Goal: Information Seeking & Learning: Check status

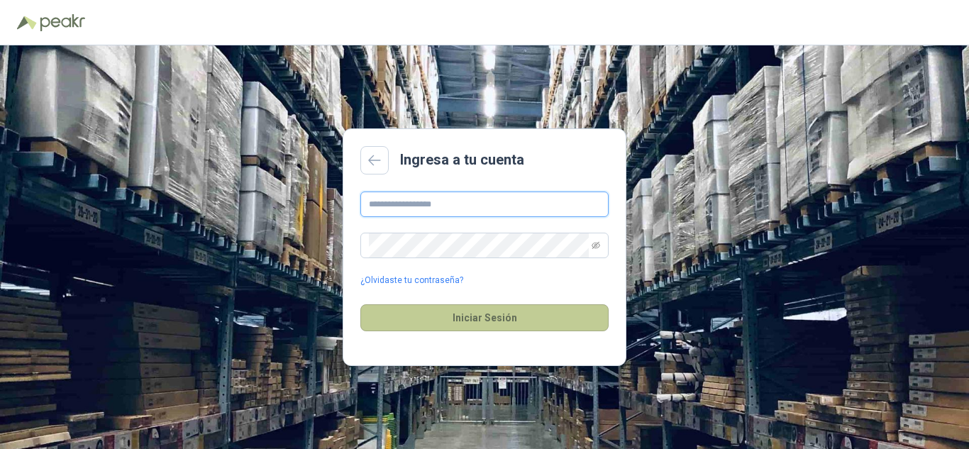
type input "**********"
click at [440, 326] on button "Iniciar Sesión" at bounding box center [484, 317] width 248 height 27
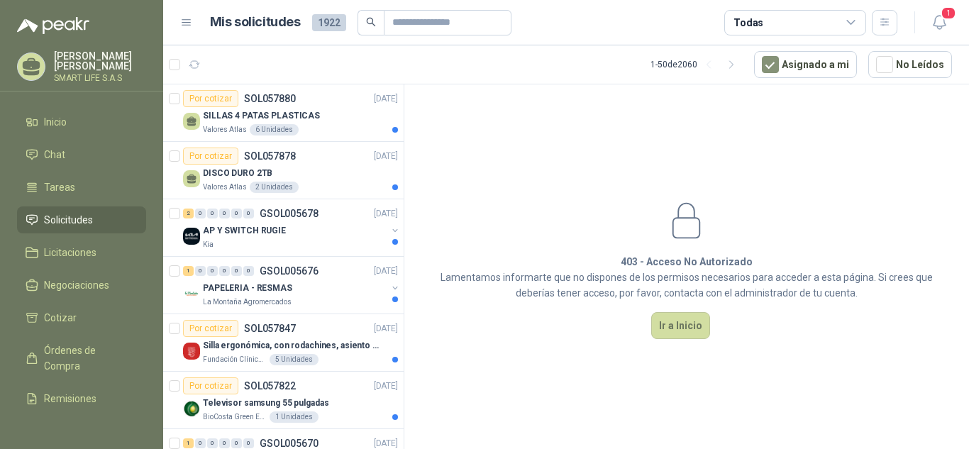
click at [89, 219] on span "Solicitudes" at bounding box center [68, 220] width 49 height 16
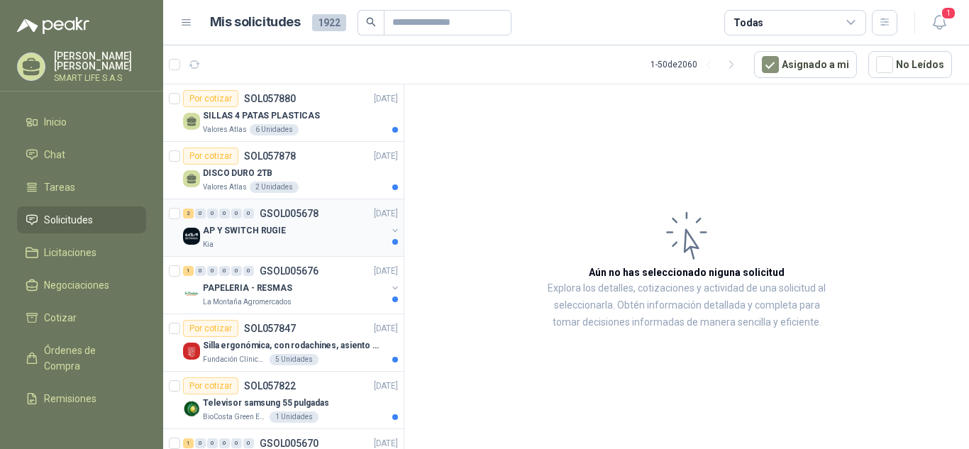
click at [258, 247] on div "Kia" at bounding box center [295, 244] width 184 height 11
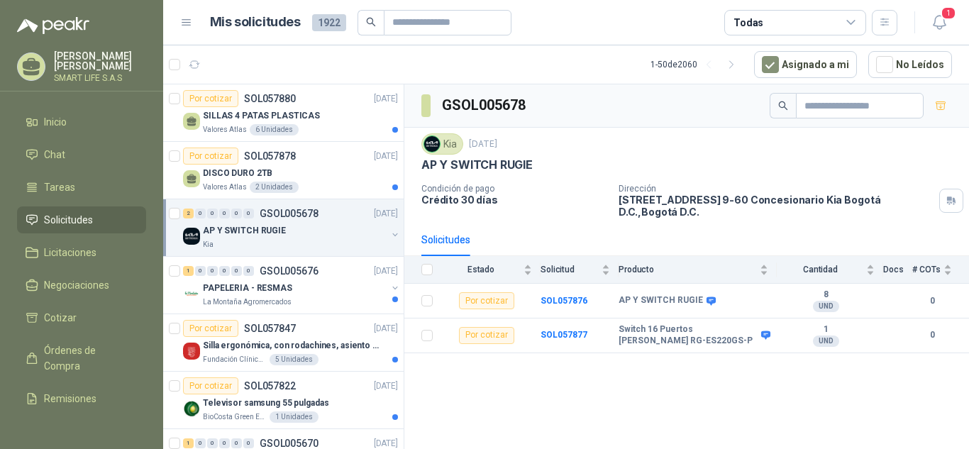
click at [670, 385] on div "GSOL005678 Kia [DATE] AP Y SWITCH RUGIE Condición de pago Crédito 30 días Direc…" at bounding box center [686, 269] width 565 height 370
click at [338, 297] on div "La Montaña Agromercados" at bounding box center [295, 302] width 184 height 11
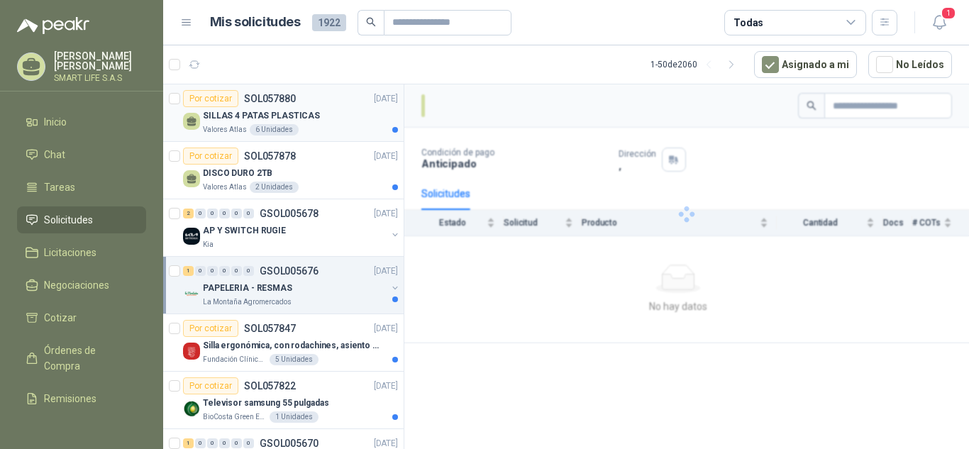
click at [321, 118] on div "SILLAS 4 PATAS PLASTICAS" at bounding box center [300, 115] width 195 height 17
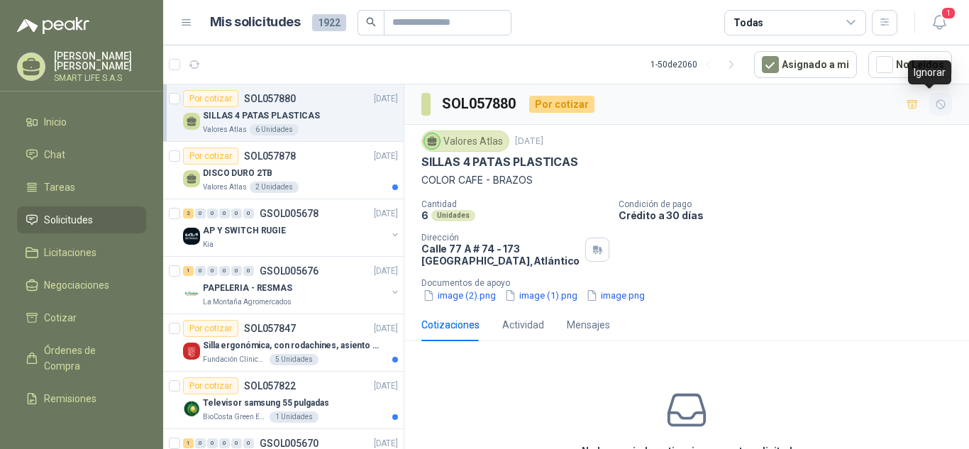
click at [935, 101] on icon "button" at bounding box center [941, 105] width 12 height 12
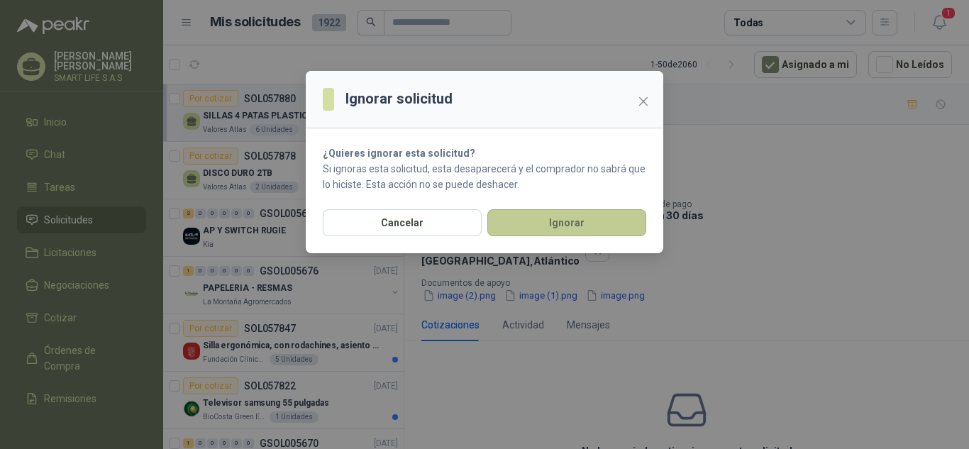
click at [565, 209] on button "Ignorar" at bounding box center [566, 222] width 159 height 27
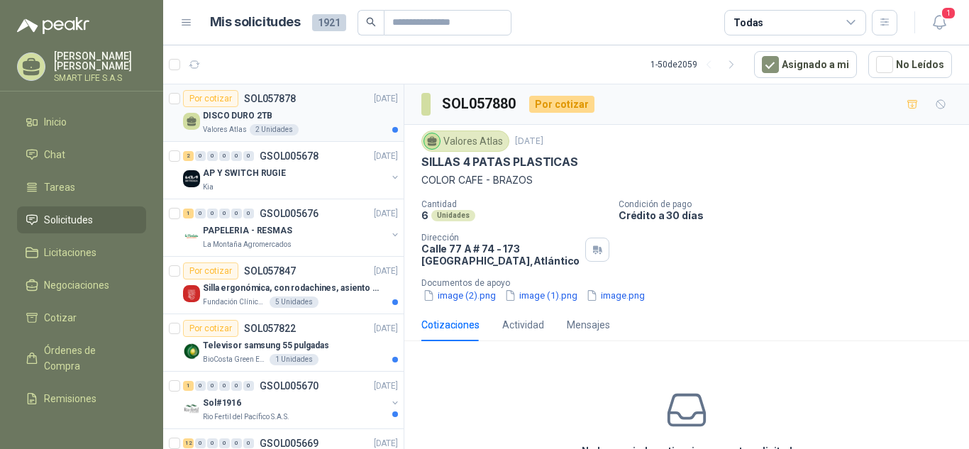
click at [331, 106] on div "Por cotizar SOL057878 [DATE]" at bounding box center [290, 98] width 215 height 17
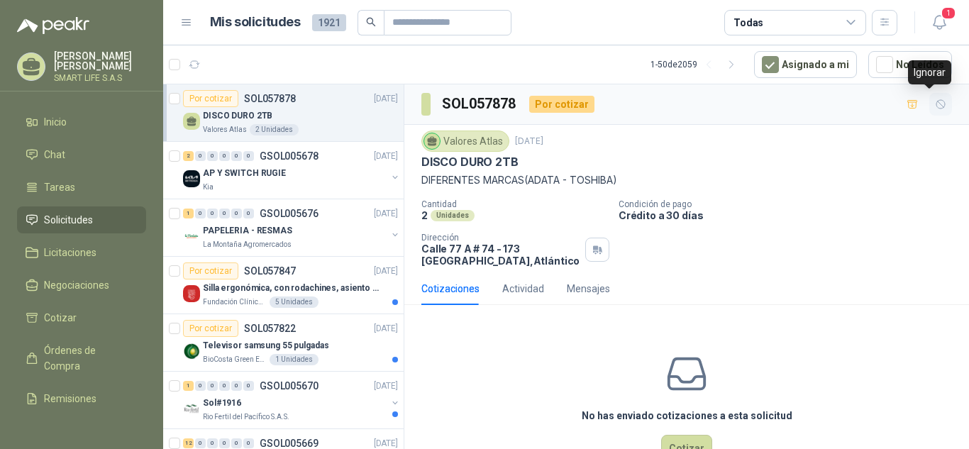
click at [935, 106] on icon "button" at bounding box center [941, 105] width 12 height 12
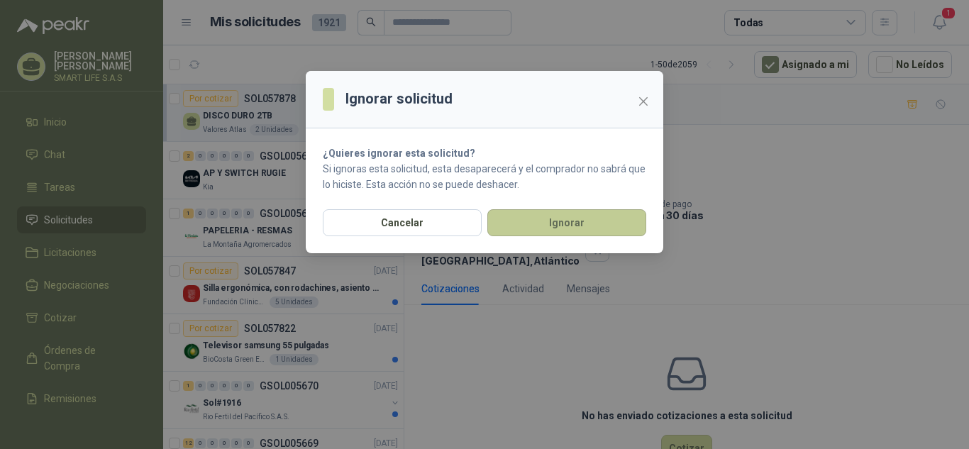
click at [555, 230] on button "Ignorar" at bounding box center [566, 222] width 159 height 27
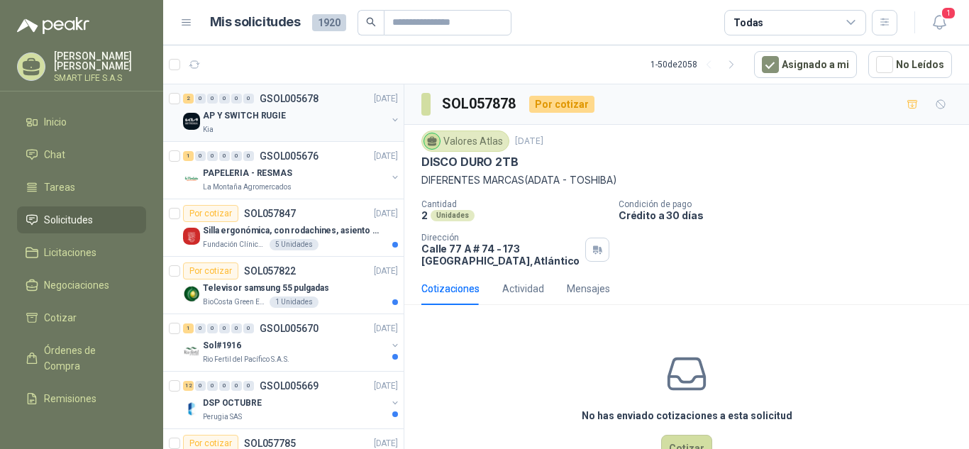
click at [293, 127] on div "Kia" at bounding box center [295, 129] width 184 height 11
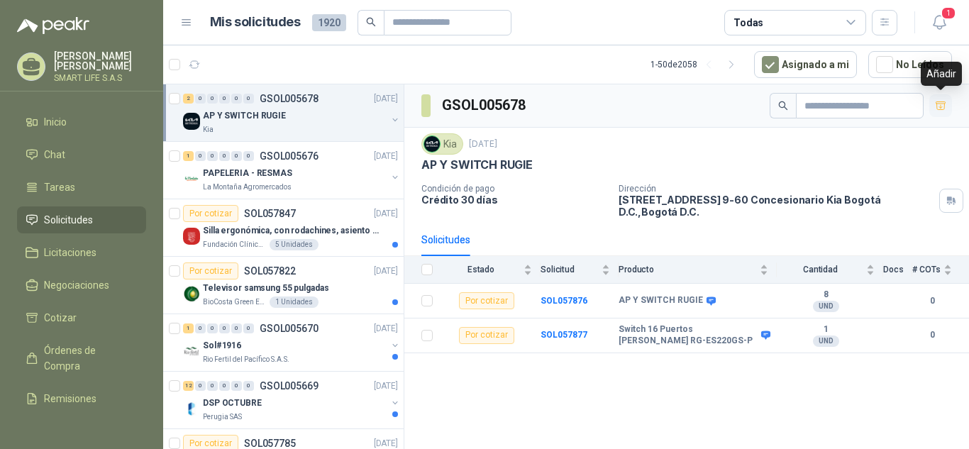
click at [942, 111] on icon "button" at bounding box center [941, 106] width 12 height 12
click at [331, 165] on div "PAPELERIA - RESMAS" at bounding box center [295, 173] width 184 height 17
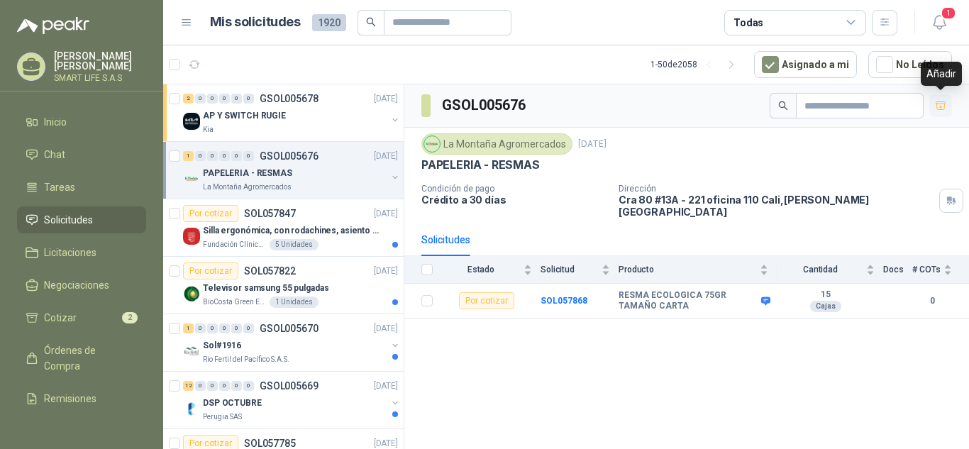
click at [939, 104] on icon "button" at bounding box center [941, 106] width 12 height 12
click at [939, 105] on icon "button" at bounding box center [940, 107] width 9 height 6
click at [389, 177] on button "button" at bounding box center [394, 177] width 11 height 11
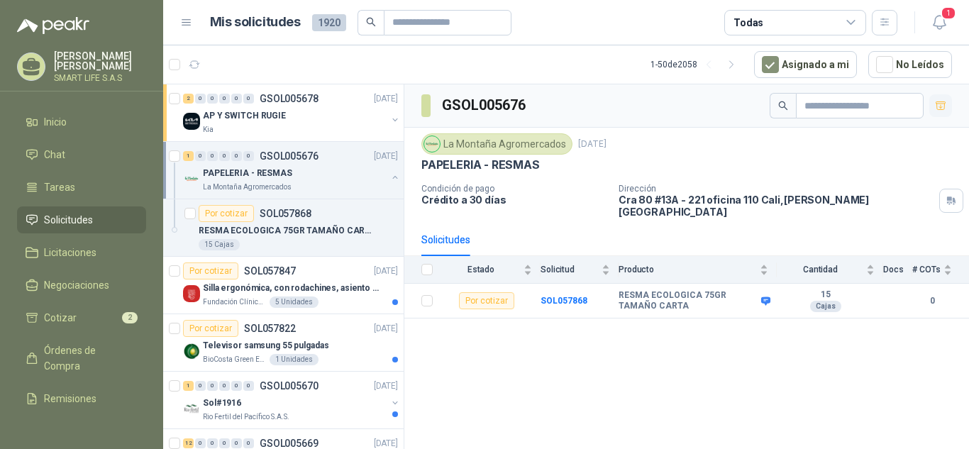
click at [389, 177] on button "button" at bounding box center [394, 177] width 11 height 11
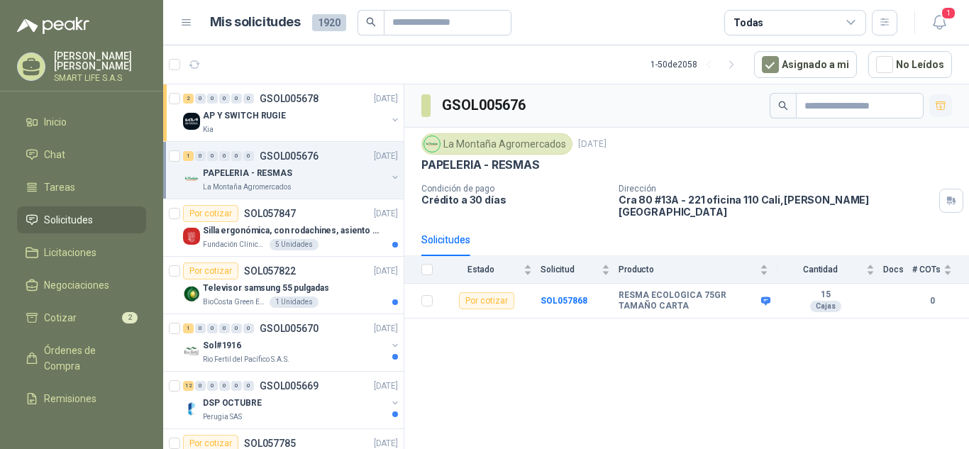
drag, startPoint x: 340, startPoint y: 179, endPoint x: 727, endPoint y: 94, distance: 396.6
click at [727, 94] on div "GSOL005676" at bounding box center [686, 105] width 565 height 43
click at [333, 240] on div "Fundación Clínica Shaio 5 Unidades" at bounding box center [300, 244] width 195 height 11
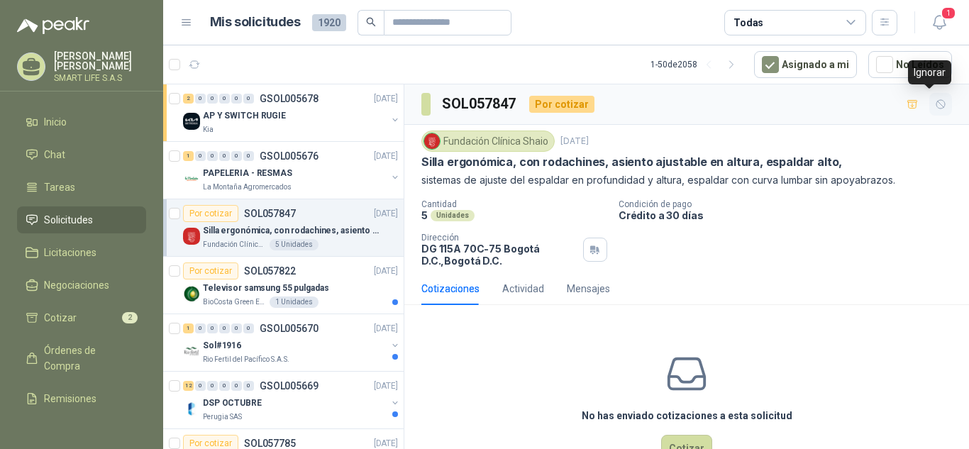
click at [935, 101] on icon "button" at bounding box center [941, 105] width 12 height 12
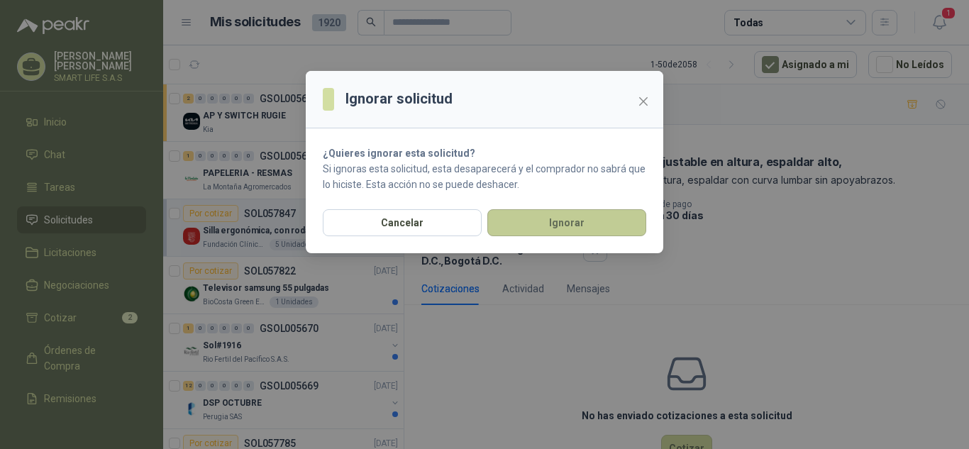
click at [518, 223] on button "Ignorar" at bounding box center [566, 222] width 159 height 27
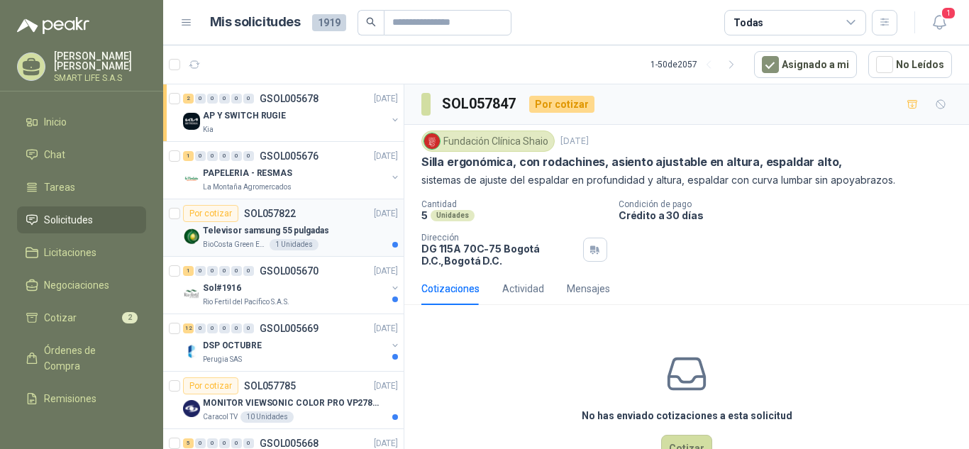
click at [333, 238] on div "Televisor samsung 55 pulgadas" at bounding box center [300, 230] width 195 height 17
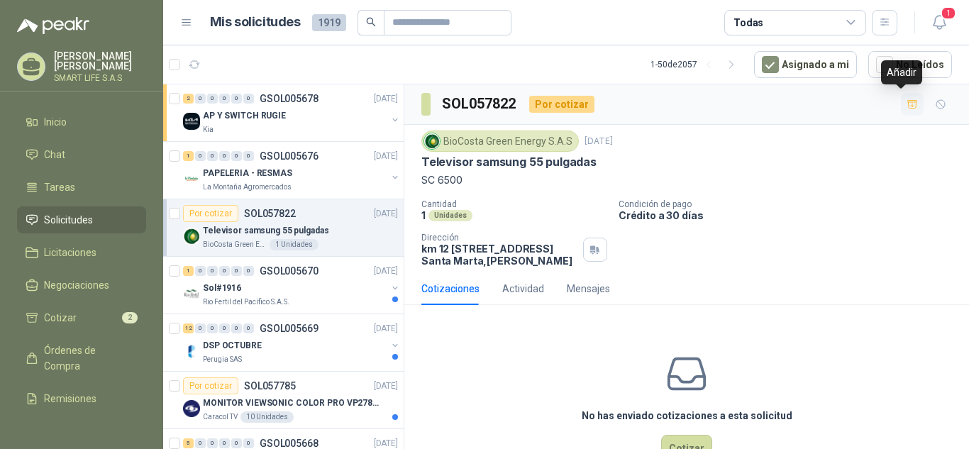
click at [907, 99] on icon "button" at bounding box center [913, 105] width 12 height 12
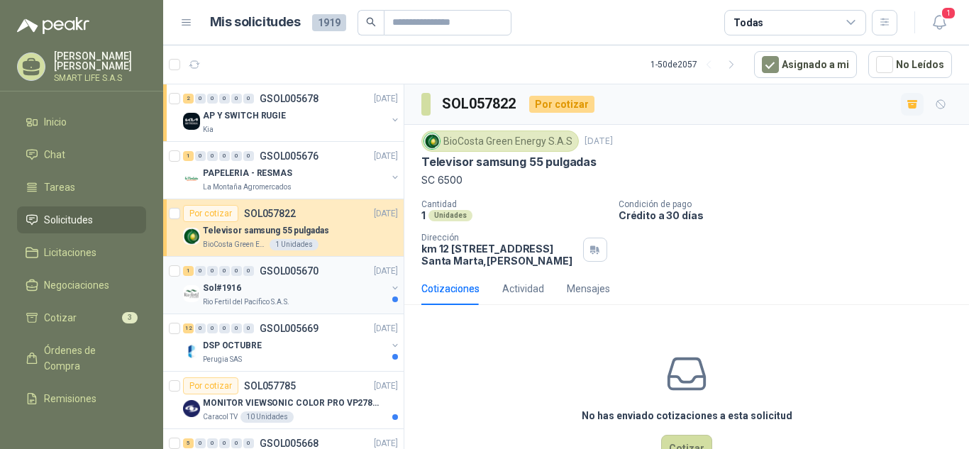
click at [339, 284] on div "Sol#1916" at bounding box center [295, 288] width 184 height 17
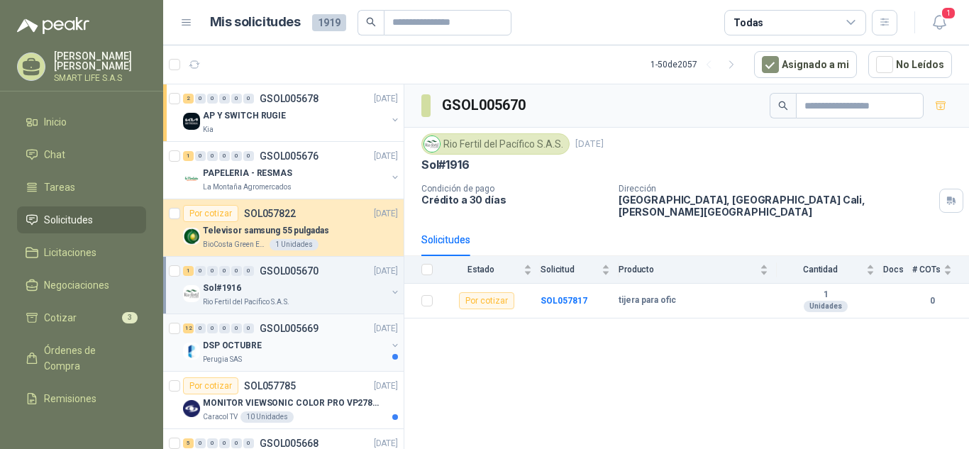
click at [326, 347] on div "DSP OCTUBRE" at bounding box center [295, 345] width 184 height 17
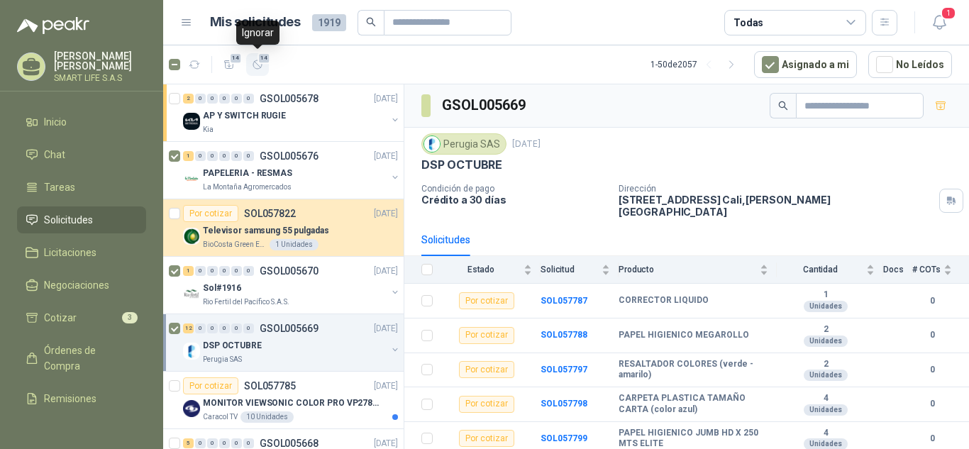
click at [253, 65] on icon "button" at bounding box center [257, 64] width 9 height 9
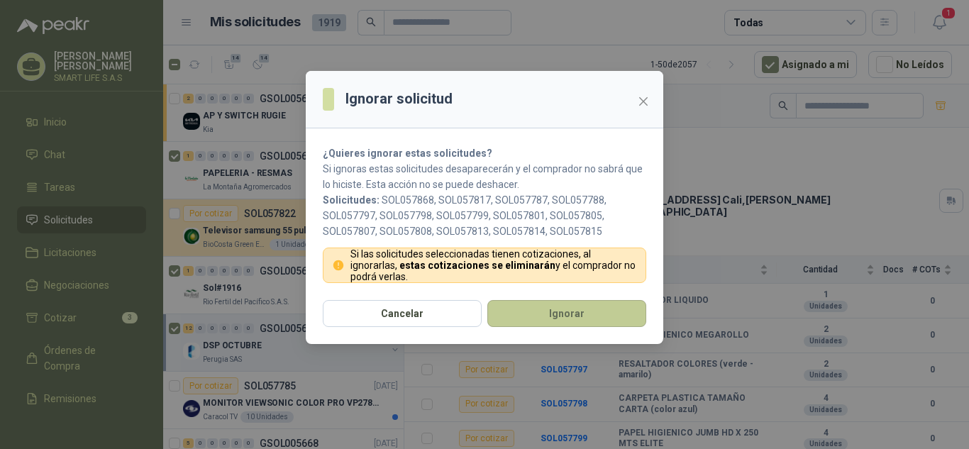
click at [521, 311] on button "Ignorar" at bounding box center [566, 313] width 159 height 27
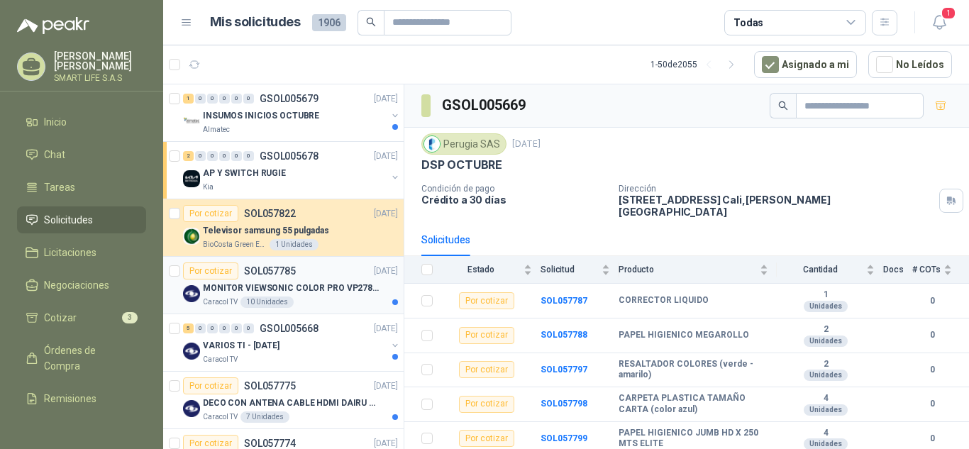
click at [309, 310] on article "Por cotizar SOL057785 [DATE] MONITOR VIEWSONIC COLOR PRO VP2786-4K Caracol TV 1…" at bounding box center [283, 285] width 241 height 57
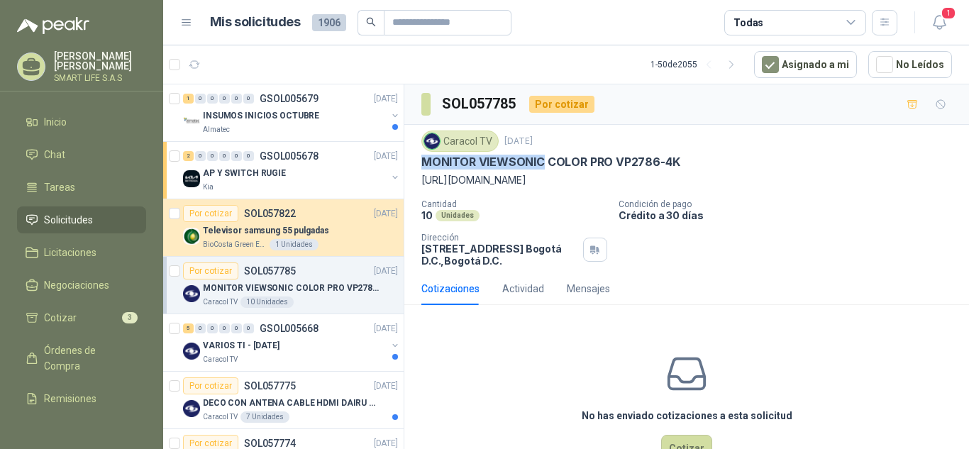
drag, startPoint x: 541, startPoint y: 159, endPoint x: 424, endPoint y: 165, distance: 117.2
click at [424, 165] on p "MONITOR VIEWSONIC COLOR PRO VP2786-4K" at bounding box center [550, 162] width 258 height 15
copy p "MONITOR VIEWSONIC"
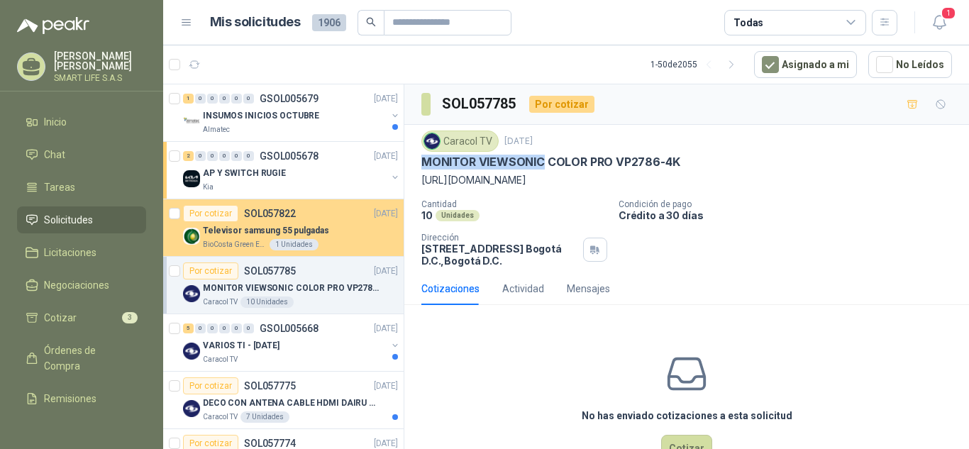
click at [353, 234] on div "Televisor samsung 55 pulgadas" at bounding box center [300, 230] width 195 height 17
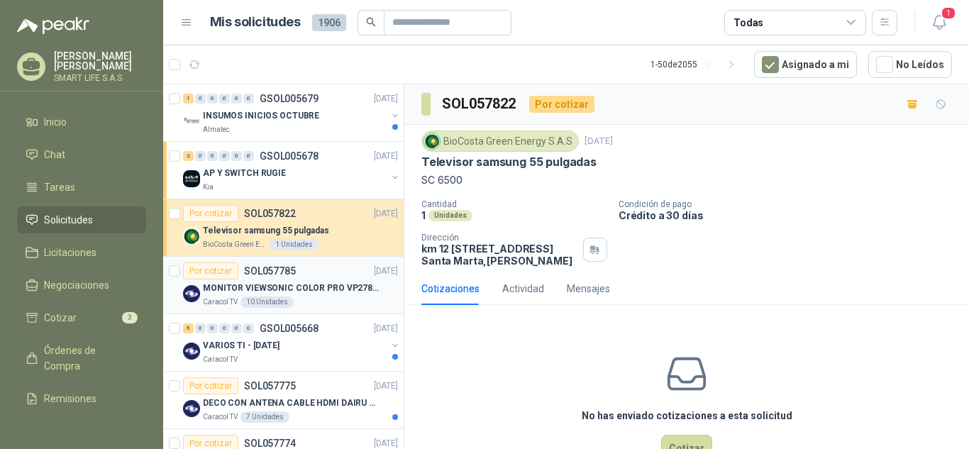
click at [341, 292] on p "MONITOR VIEWSONIC COLOR PRO VP2786-4K" at bounding box center [291, 288] width 177 height 13
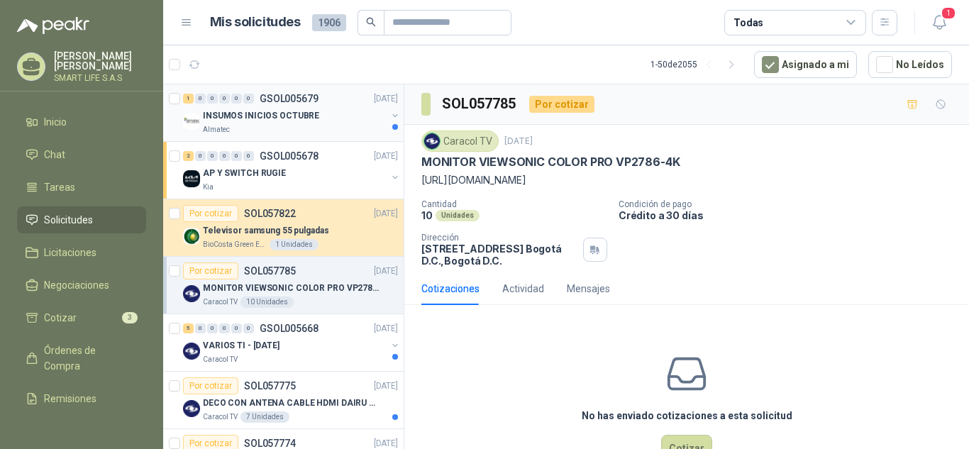
click at [319, 127] on div "Almatec" at bounding box center [295, 129] width 184 height 11
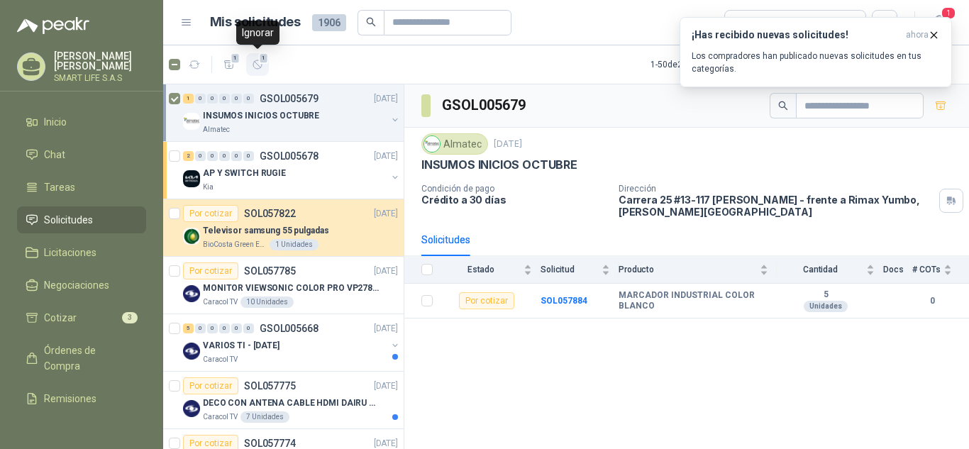
click at [259, 63] on icon "button" at bounding box center [258, 65] width 12 height 12
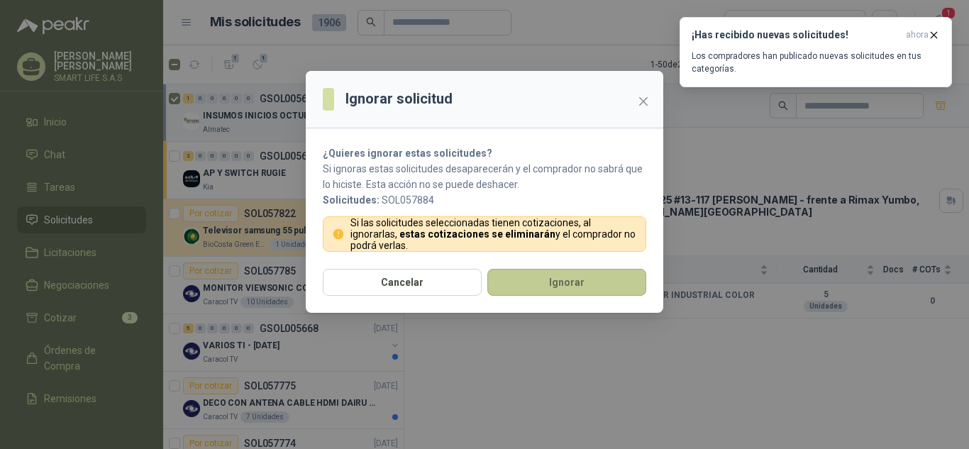
click at [514, 281] on button "Ignorar" at bounding box center [566, 282] width 159 height 27
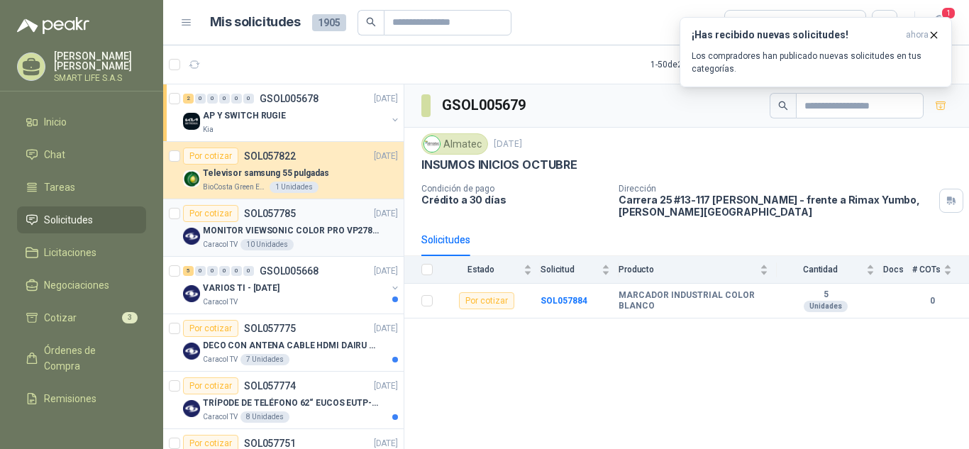
click at [343, 223] on div "MONITOR VIEWSONIC COLOR PRO VP2786-4K" at bounding box center [300, 230] width 195 height 17
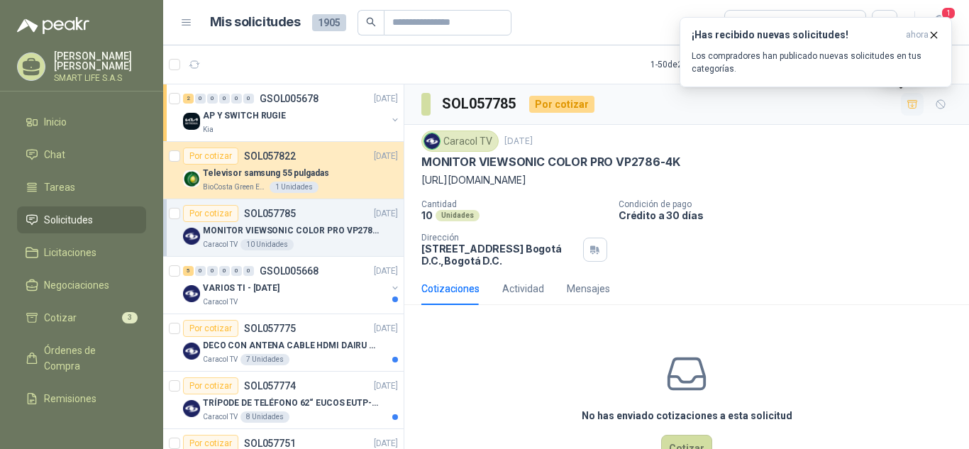
click at [907, 106] on icon "button" at bounding box center [912, 104] width 10 height 8
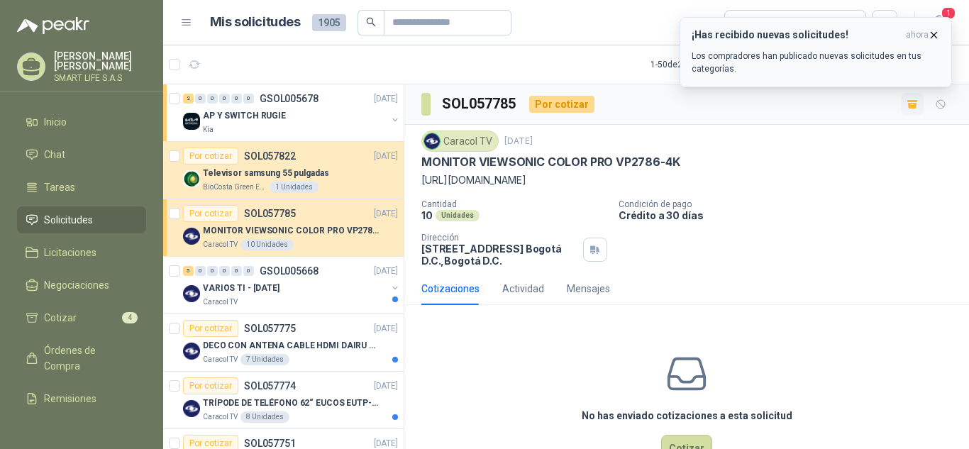
click at [936, 29] on icon "button" at bounding box center [934, 35] width 12 height 12
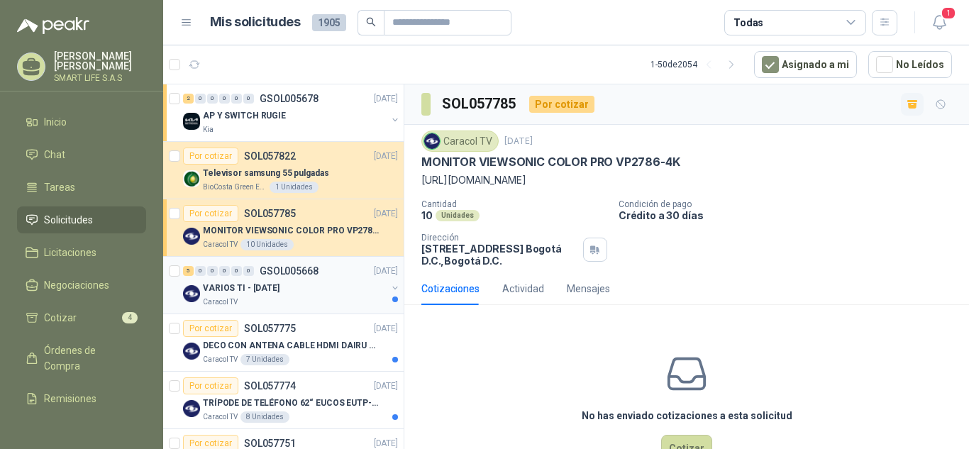
click at [313, 291] on div "VARIOS TI - [DATE]" at bounding box center [295, 288] width 184 height 17
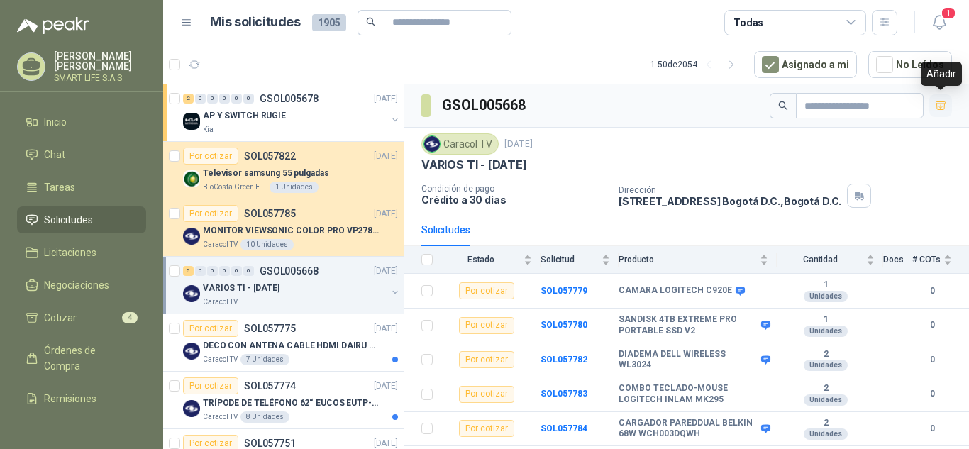
click at [942, 103] on icon "button" at bounding box center [941, 106] width 12 height 12
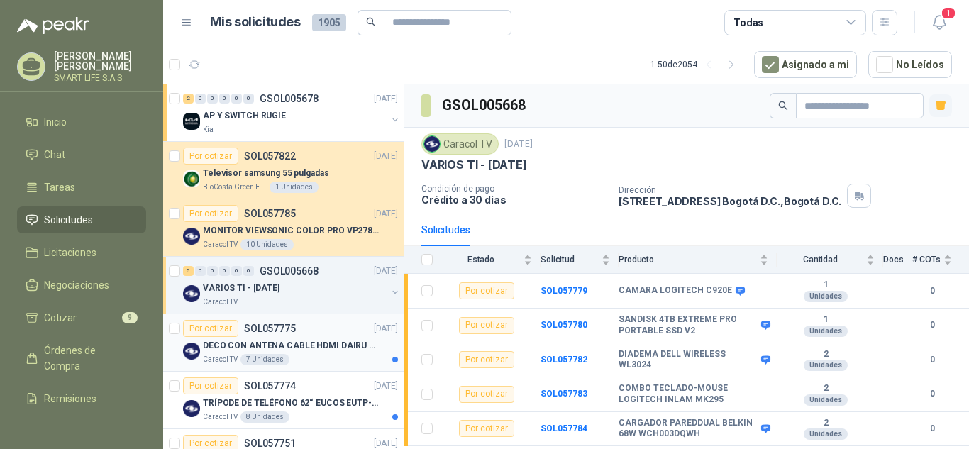
click at [311, 352] on p "DECO CON ANTENA CABLE HDMI DAIRU DR90014" at bounding box center [291, 345] width 177 height 13
click at [313, 352] on p "DECO CON ANTENA CABLE HDMI DAIRU DR90014" at bounding box center [291, 345] width 177 height 13
click at [320, 288] on div "VARIOS TI - [DATE]" at bounding box center [295, 288] width 184 height 17
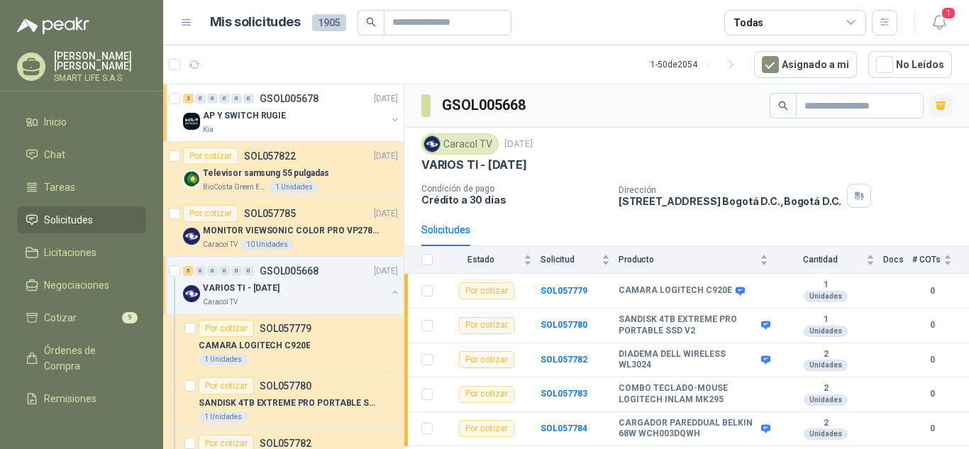
click at [389, 294] on button "button" at bounding box center [394, 292] width 11 height 11
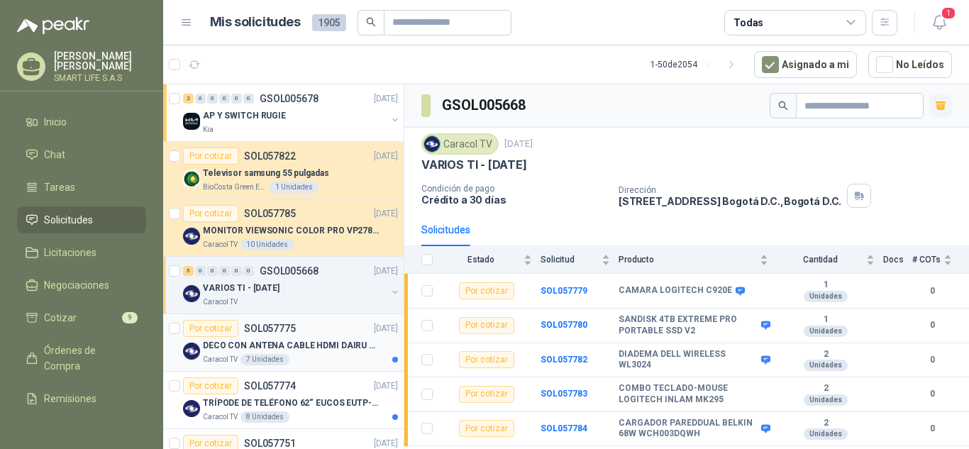
click at [322, 358] on div "Caracol TV 7 Unidades" at bounding box center [300, 359] width 195 height 11
click at [214, 331] on div "Por cotizar" at bounding box center [210, 328] width 55 height 17
click at [326, 334] on div "Por cotizar SOL057775 [DATE]" at bounding box center [290, 328] width 215 height 17
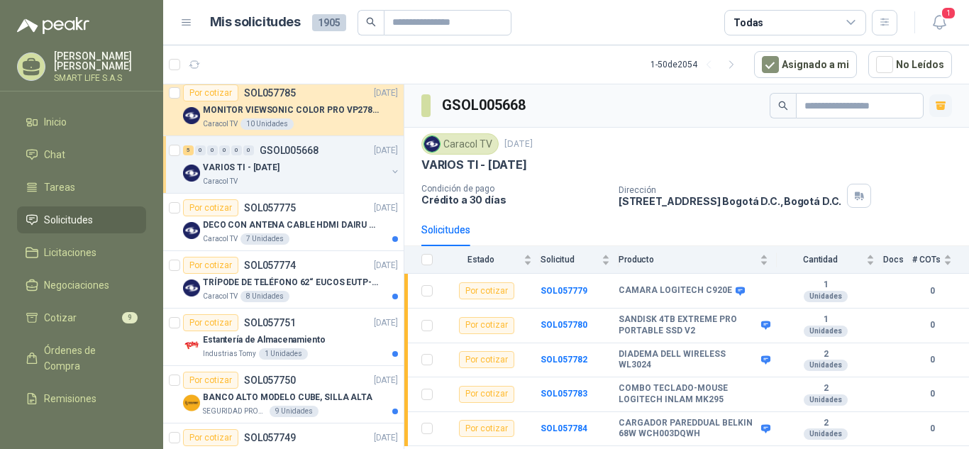
scroll to position [126, 0]
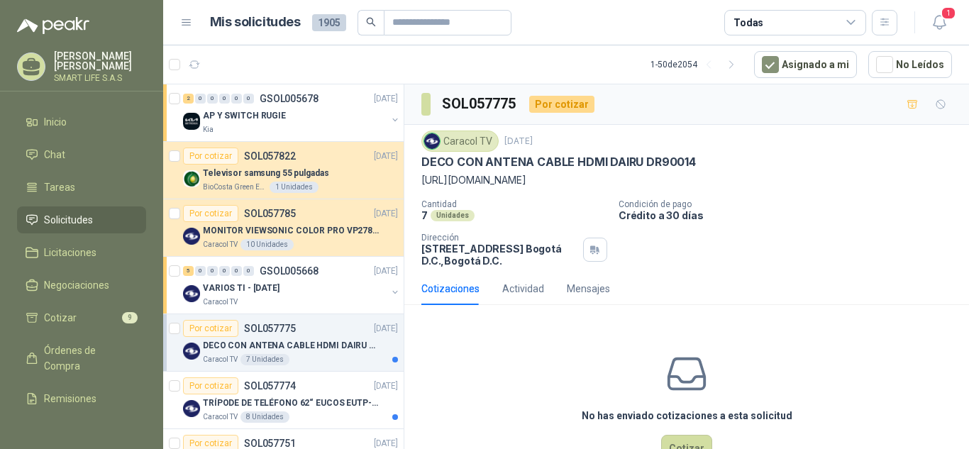
click at [330, 353] on div "DECO CON ANTENA CABLE HDMI DAIRU DR90014" at bounding box center [300, 345] width 195 height 17
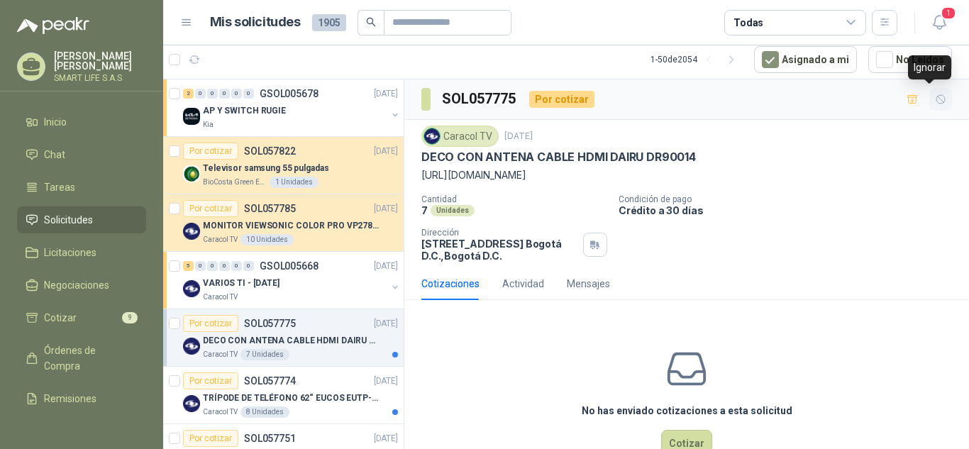
click at [936, 97] on icon "button" at bounding box center [940, 99] width 9 height 9
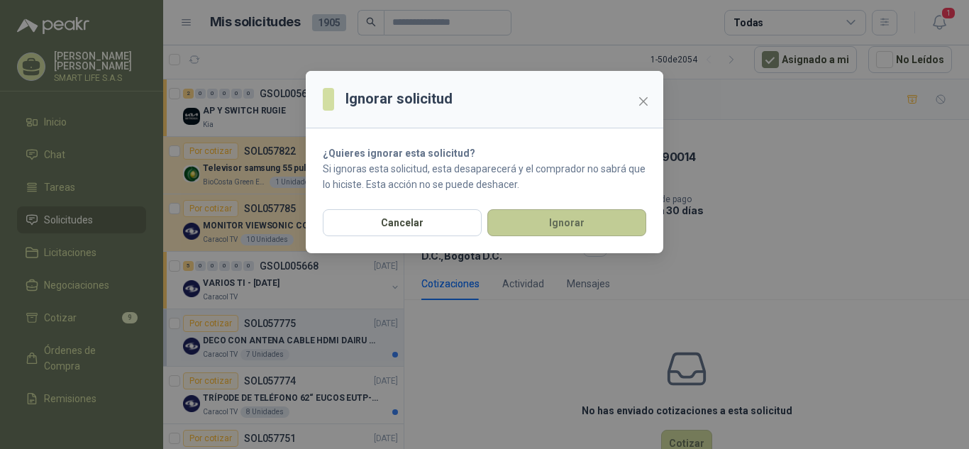
click at [506, 219] on button "Ignorar" at bounding box center [566, 222] width 159 height 27
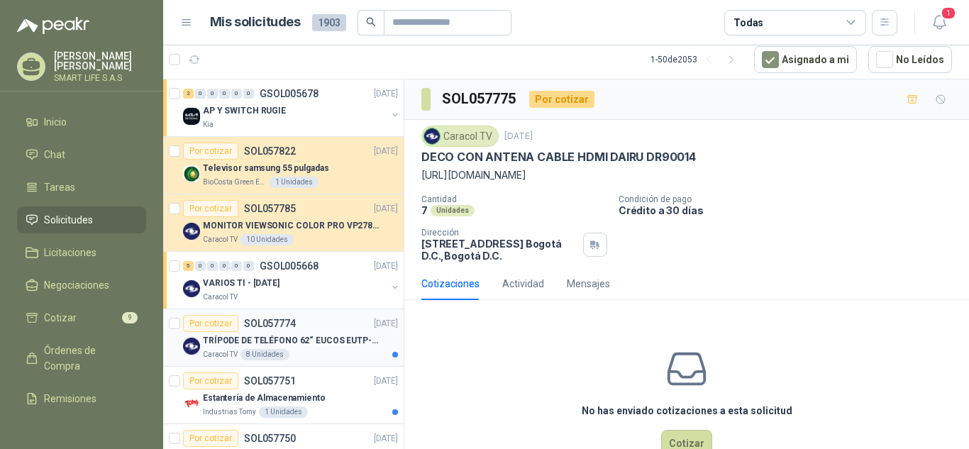
click at [328, 346] on p "TRÍPODE DE TELÉFONO 62“ EUCOS EUTP-010" at bounding box center [291, 340] width 177 height 13
click at [935, 99] on icon "button" at bounding box center [941, 100] width 12 height 12
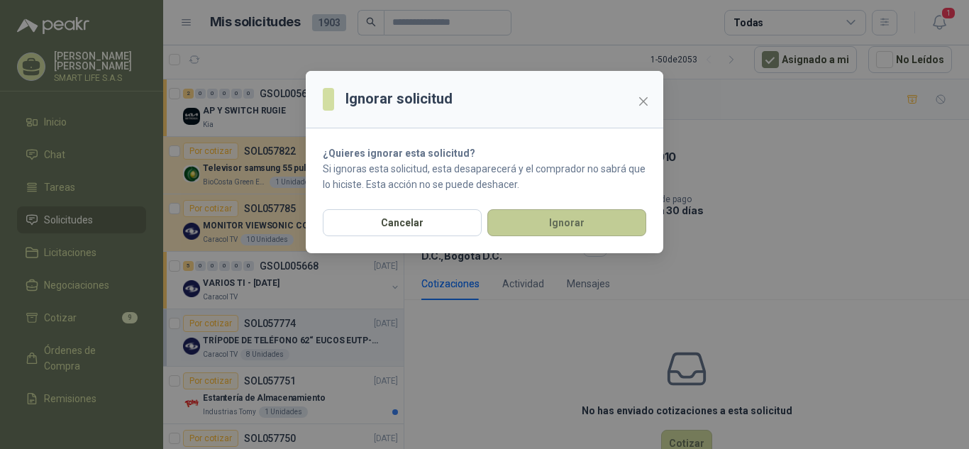
click at [590, 224] on button "Ignorar" at bounding box center [566, 222] width 159 height 27
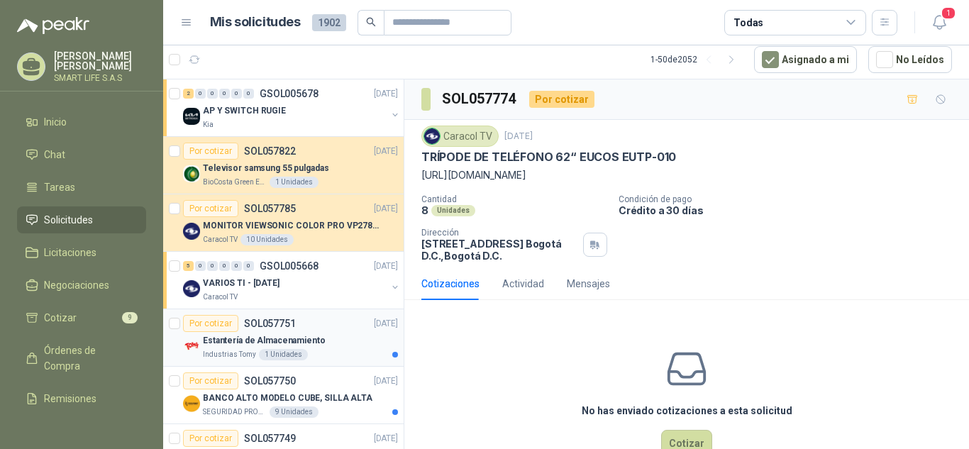
click at [306, 342] on p "Estantería de Almacenamiento" at bounding box center [264, 340] width 123 height 13
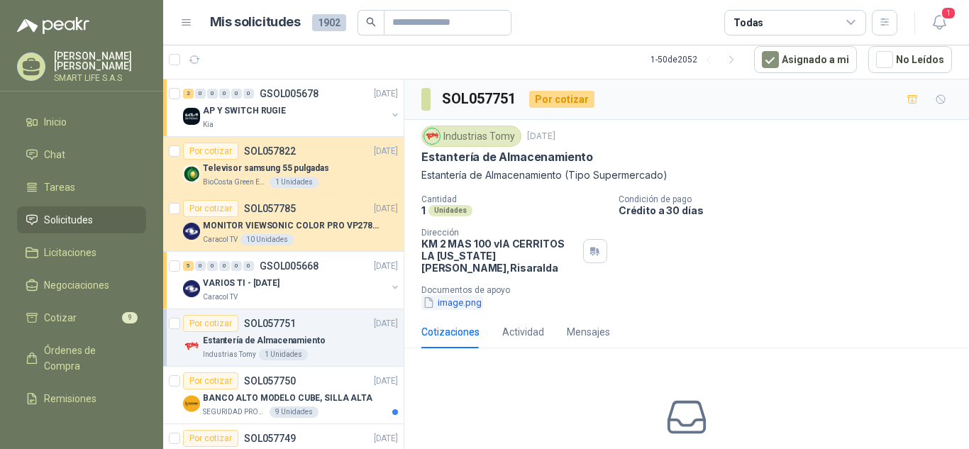
click at [447, 295] on button "image.png" at bounding box center [452, 302] width 62 height 15
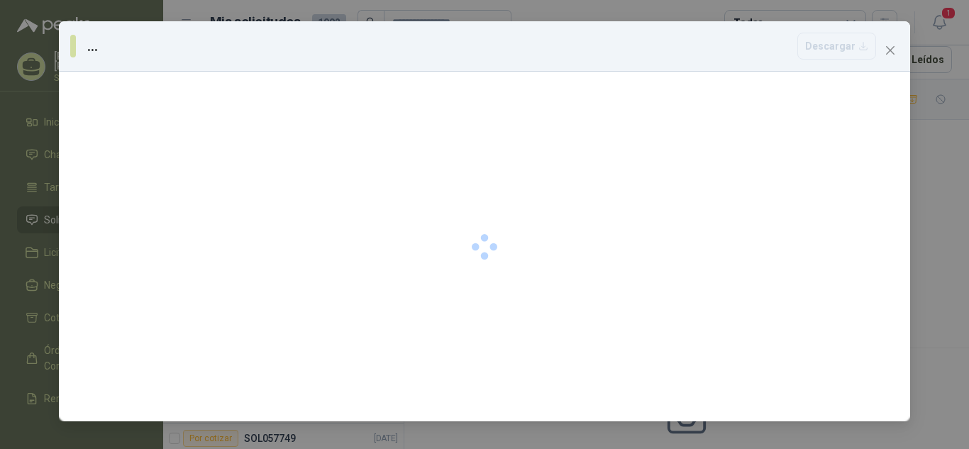
click at [622, 114] on div at bounding box center [484, 247] width 851 height 350
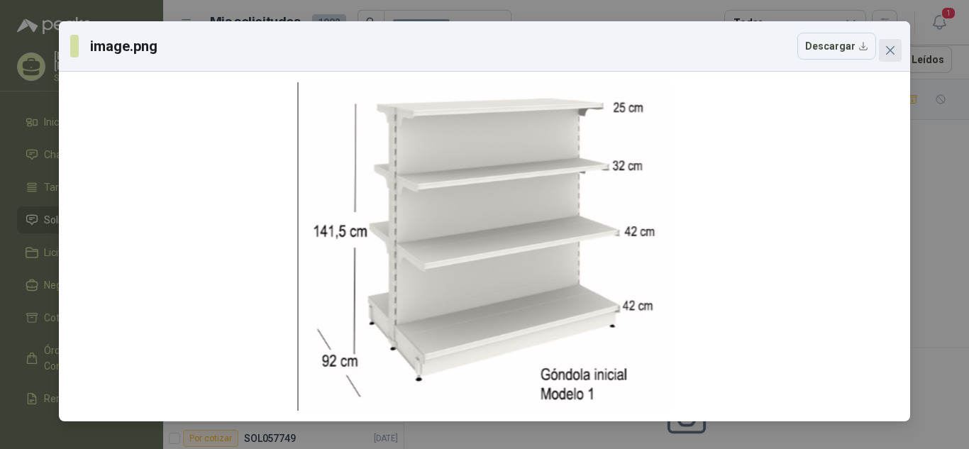
click at [891, 58] on button "Close" at bounding box center [890, 50] width 23 height 23
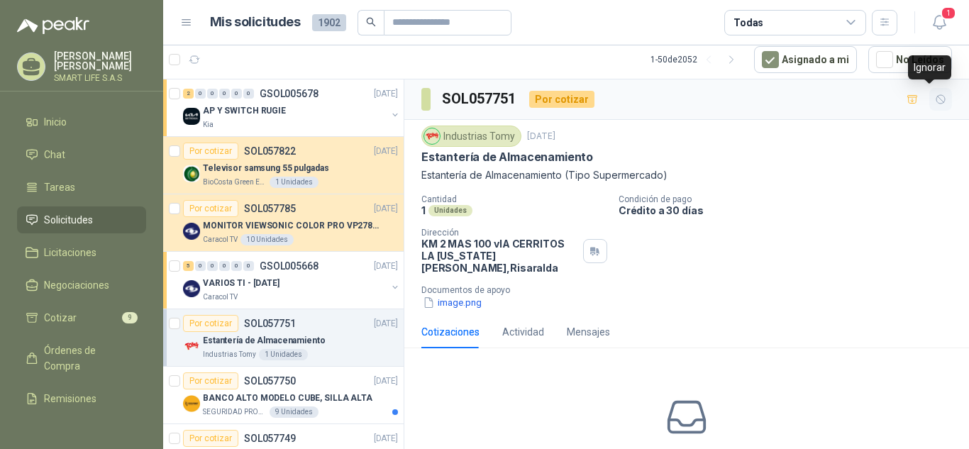
click at [932, 92] on button "button" at bounding box center [940, 99] width 23 height 23
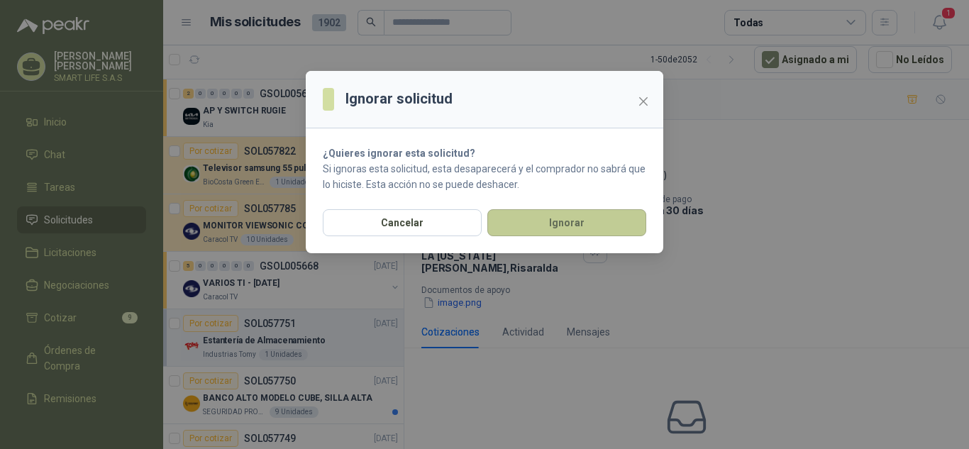
click at [549, 227] on button "Ignorar" at bounding box center [566, 222] width 159 height 27
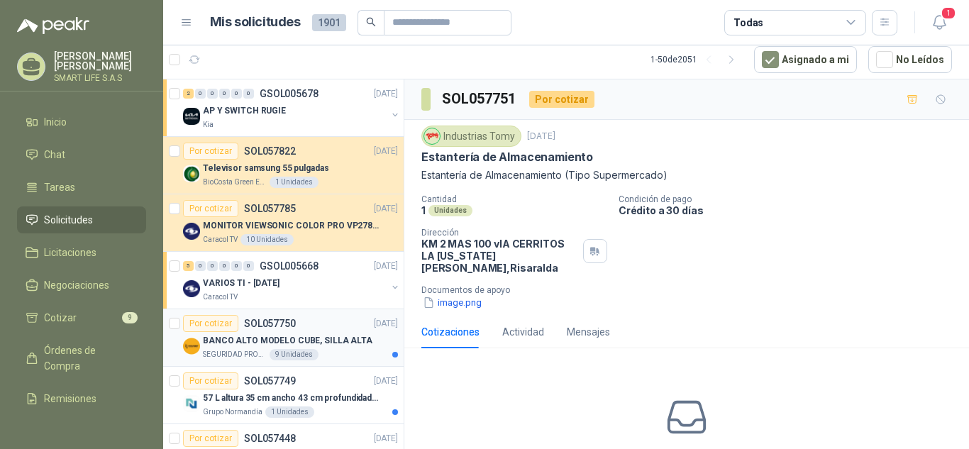
click at [332, 352] on div "SEGURIDAD PROVISER LTDA 9 Unidades" at bounding box center [300, 354] width 195 height 11
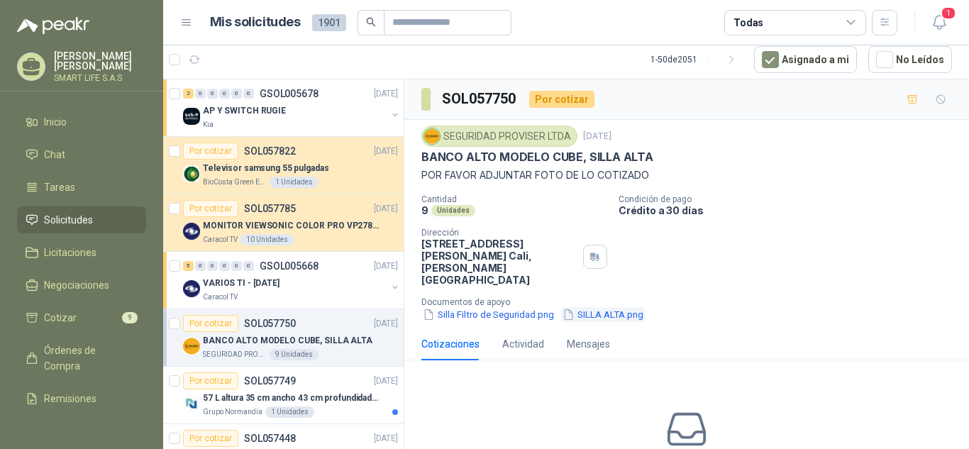
click at [607, 307] on button "SILLA ALTA.png" at bounding box center [603, 314] width 84 height 15
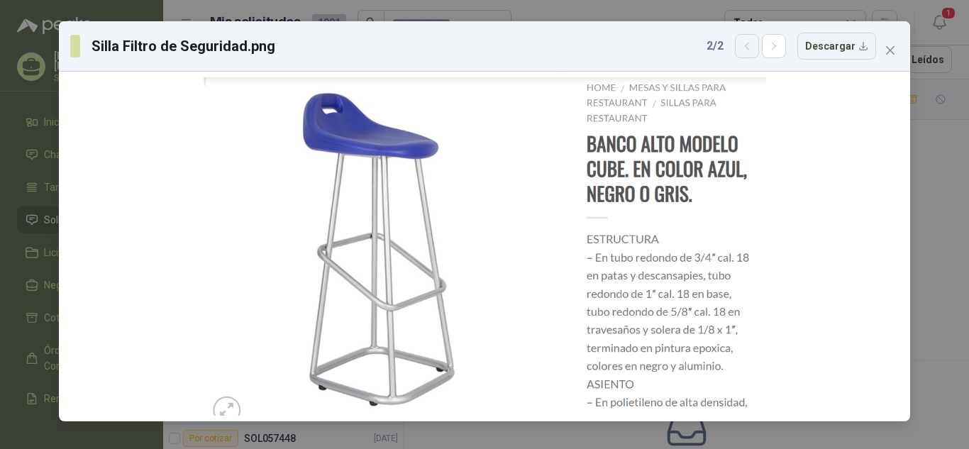
click at [751, 57] on button "button" at bounding box center [747, 46] width 24 height 24
click at [786, 48] on button "button" at bounding box center [774, 46] width 24 height 24
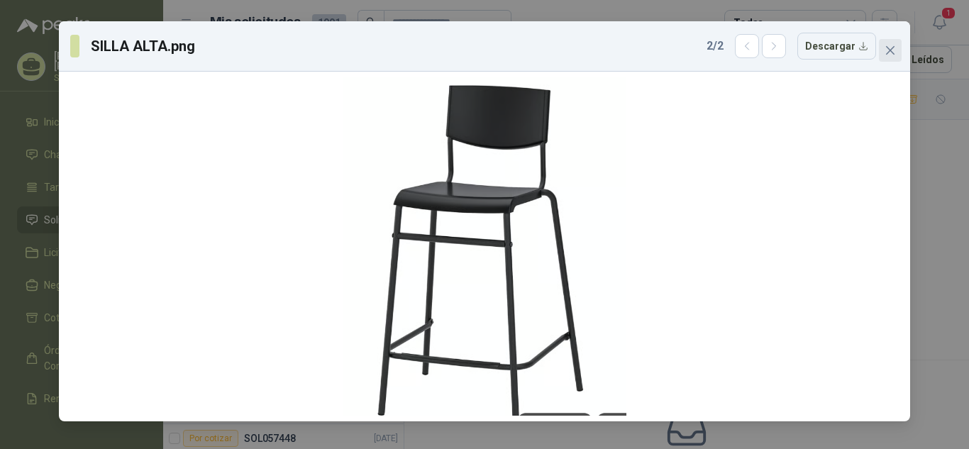
click at [890, 52] on icon "close" at bounding box center [890, 50] width 9 height 9
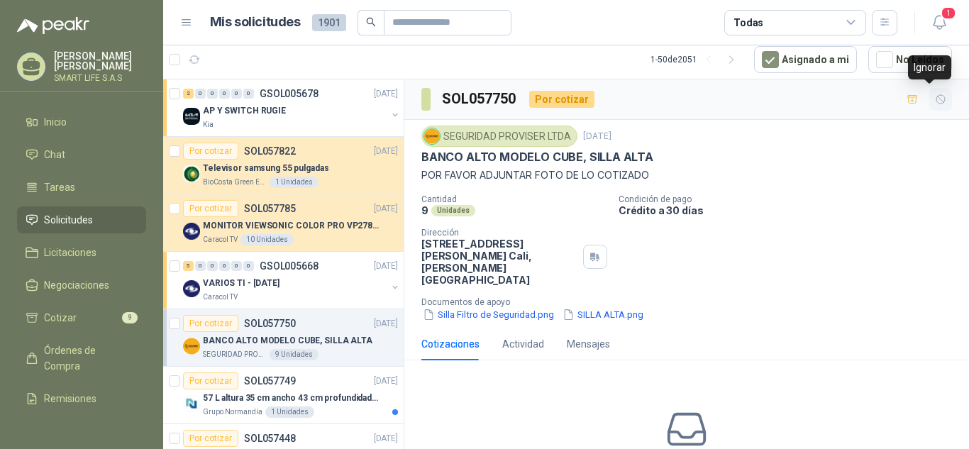
click at [935, 102] on icon "button" at bounding box center [941, 100] width 12 height 12
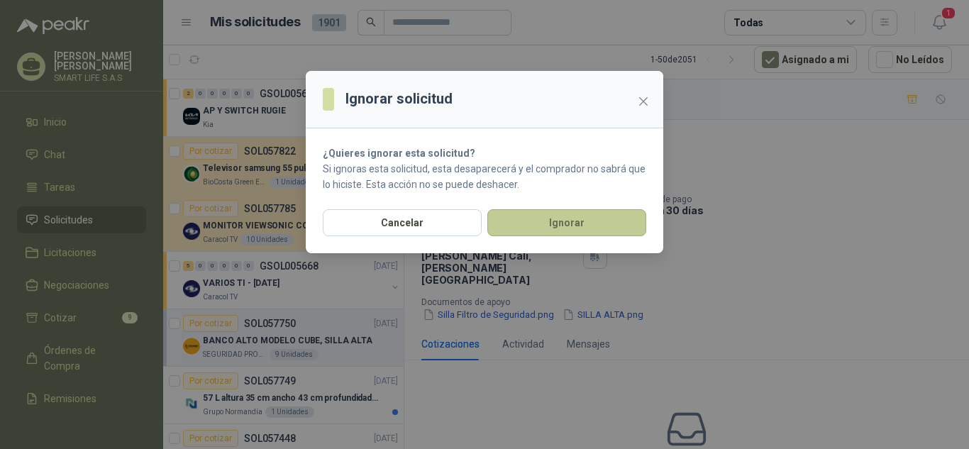
click at [548, 219] on button "Ignorar" at bounding box center [566, 222] width 159 height 27
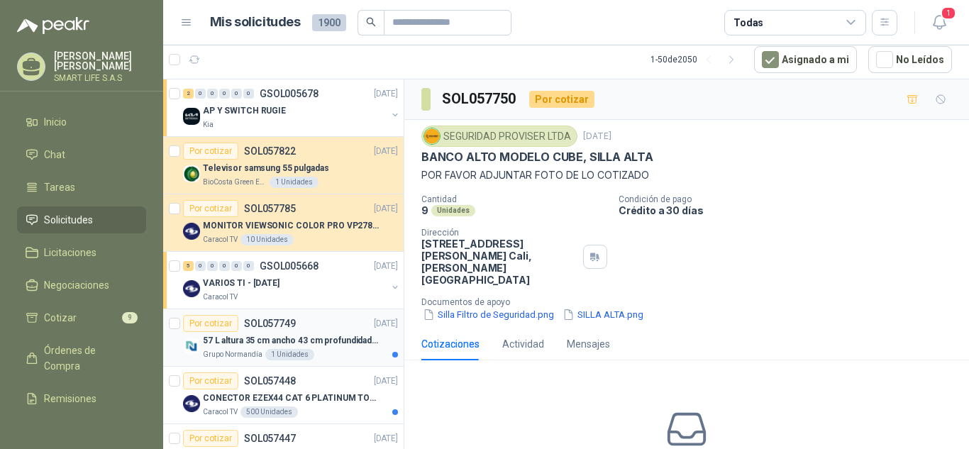
click at [329, 334] on p "57 L altura 35 cm ancho 43 cm profundidad 39 cm" at bounding box center [291, 340] width 177 height 13
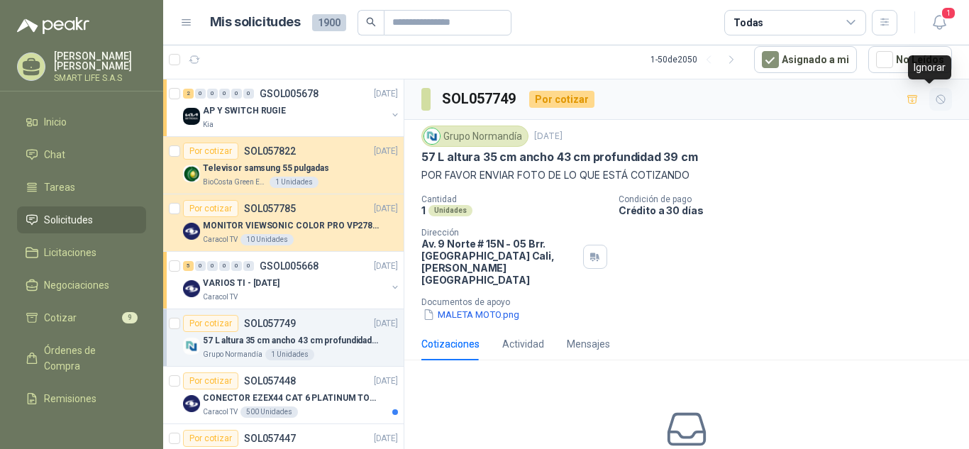
click at [935, 102] on icon "button" at bounding box center [941, 100] width 12 height 12
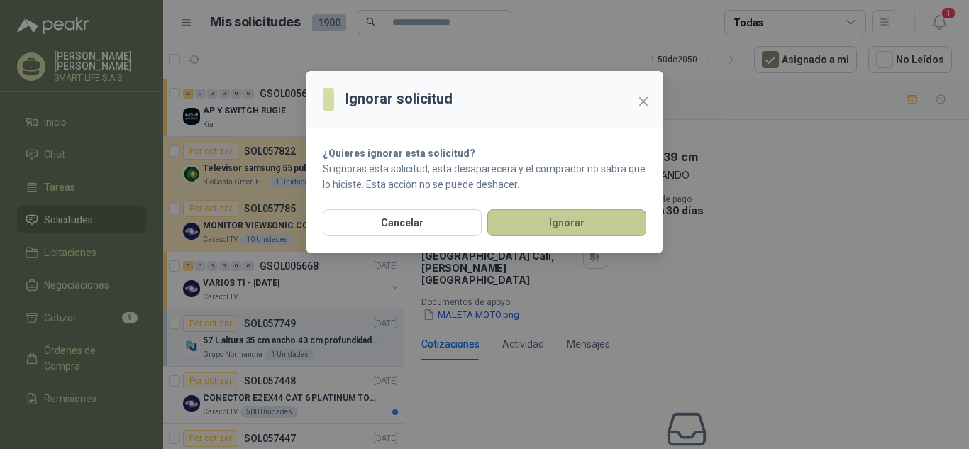
click at [582, 211] on button "Ignorar" at bounding box center [566, 222] width 159 height 27
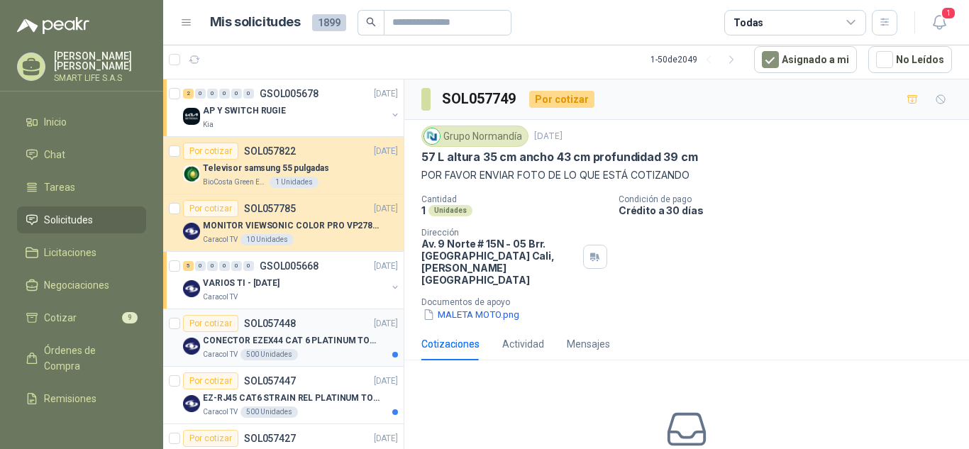
click at [336, 329] on div "Por cotizar SOL057448 25/09/25" at bounding box center [290, 323] width 215 height 17
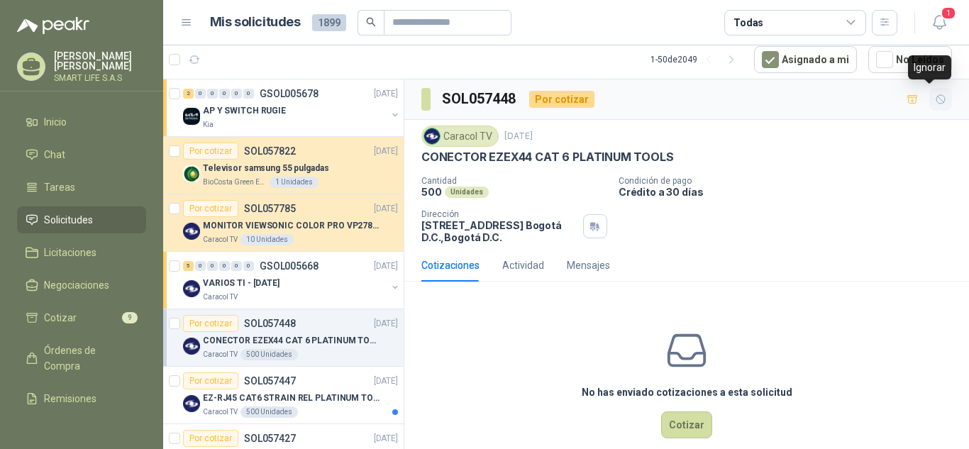
click at [935, 99] on icon "button" at bounding box center [941, 100] width 12 height 12
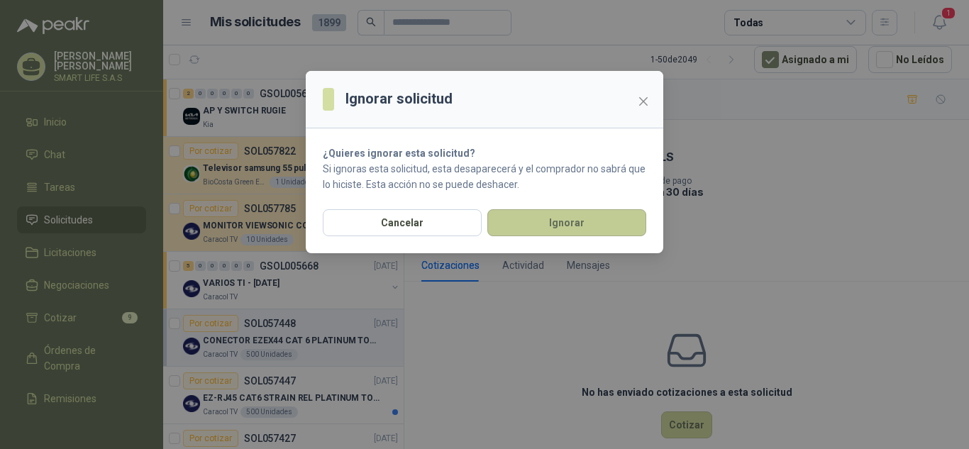
click at [569, 217] on button "Ignorar" at bounding box center [566, 222] width 159 height 27
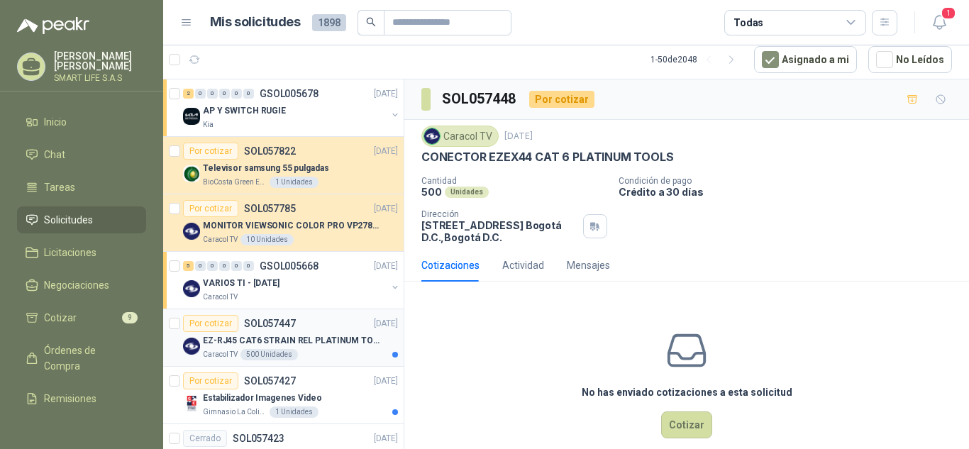
click at [343, 350] on div "Caracol TV 500 Unidades" at bounding box center [300, 354] width 195 height 11
click at [935, 98] on icon "button" at bounding box center [941, 100] width 12 height 12
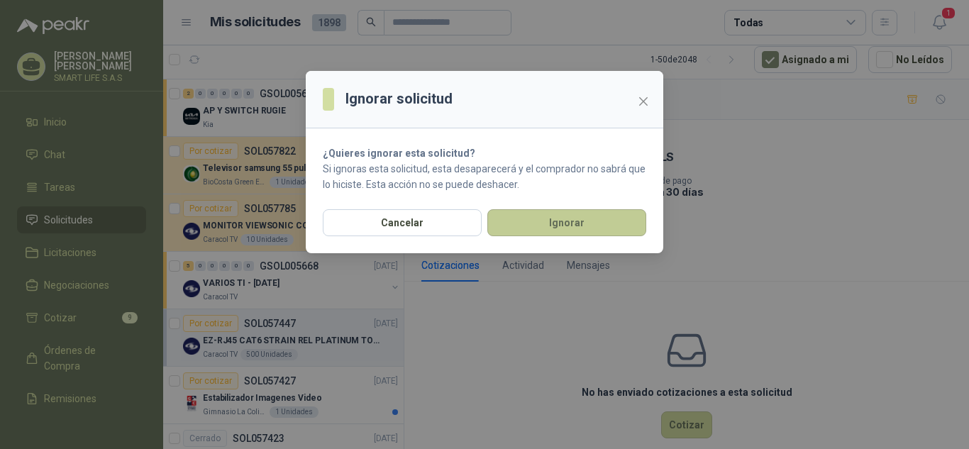
click at [594, 215] on button "Ignorar" at bounding box center [566, 222] width 159 height 27
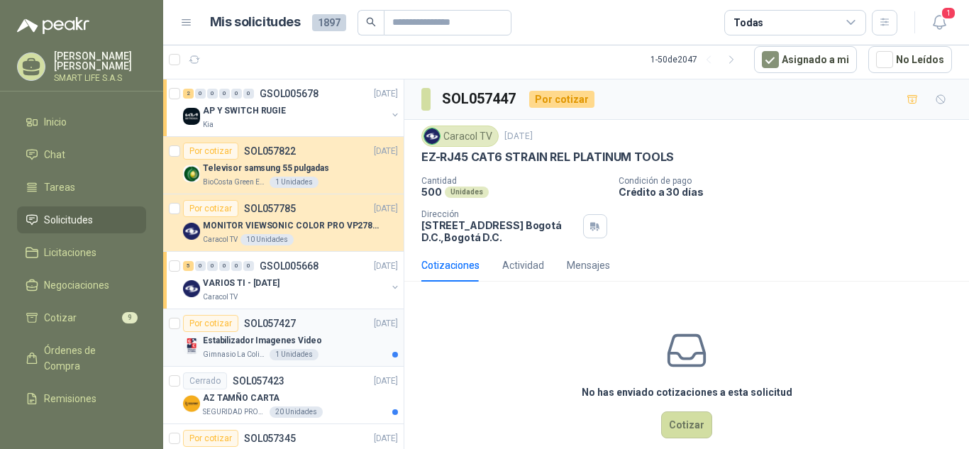
click at [330, 338] on div "Estabilizador Imagenes Video" at bounding box center [300, 340] width 195 height 17
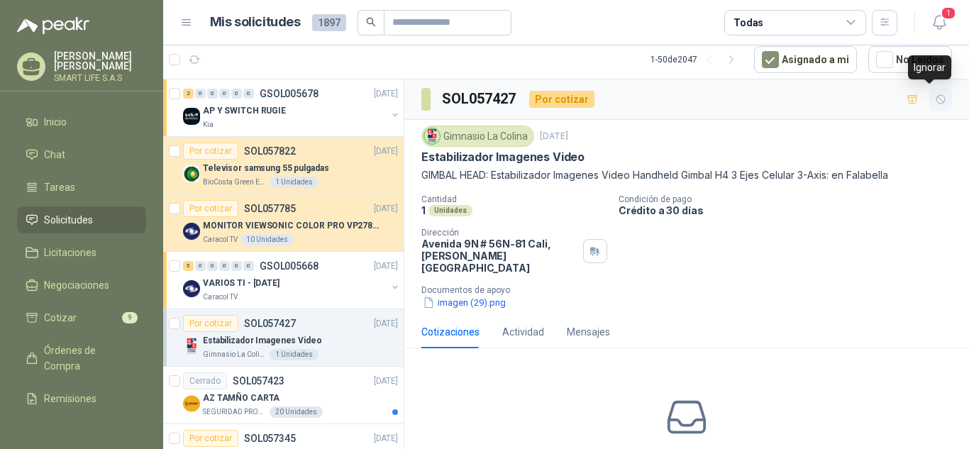
click at [936, 100] on icon "button" at bounding box center [940, 99] width 9 height 9
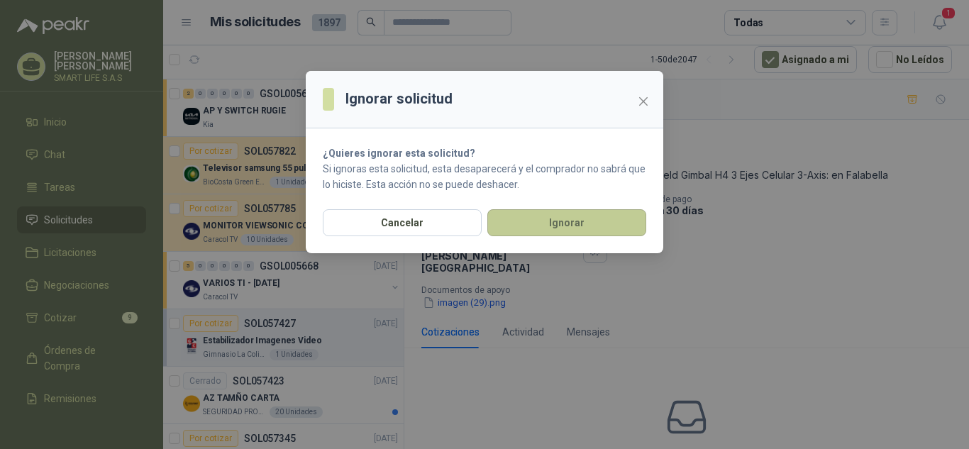
click at [560, 211] on button "Ignorar" at bounding box center [566, 222] width 159 height 27
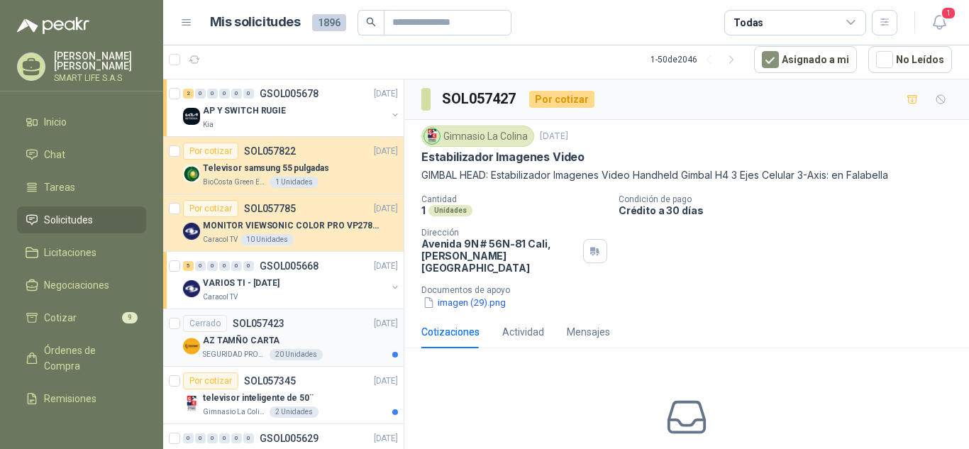
click at [319, 330] on div "Cerrado SOL057423 25/09/25" at bounding box center [290, 323] width 215 height 17
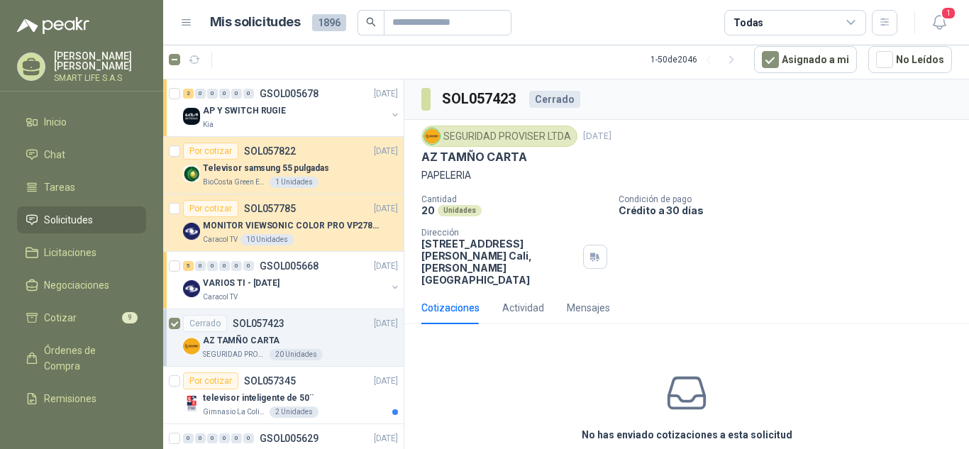
drag, startPoint x: 343, startPoint y: 324, endPoint x: 362, endPoint y: 343, distance: 26.1
click at [362, 343] on div "AZ TAMÑO CARTA" at bounding box center [300, 340] width 195 height 17
click at [330, 394] on div "televisor inteligente de 50¨" at bounding box center [300, 397] width 195 height 17
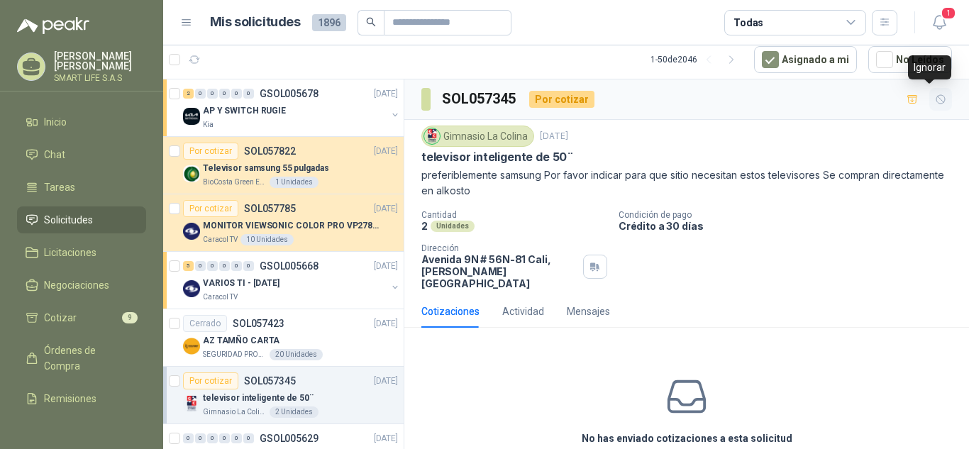
click at [935, 103] on icon "button" at bounding box center [941, 100] width 12 height 12
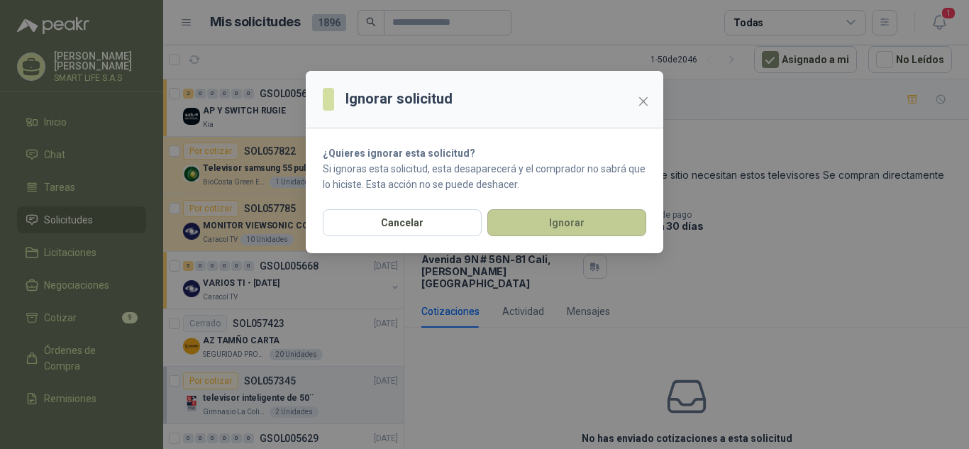
click at [551, 219] on button "Ignorar" at bounding box center [566, 222] width 159 height 27
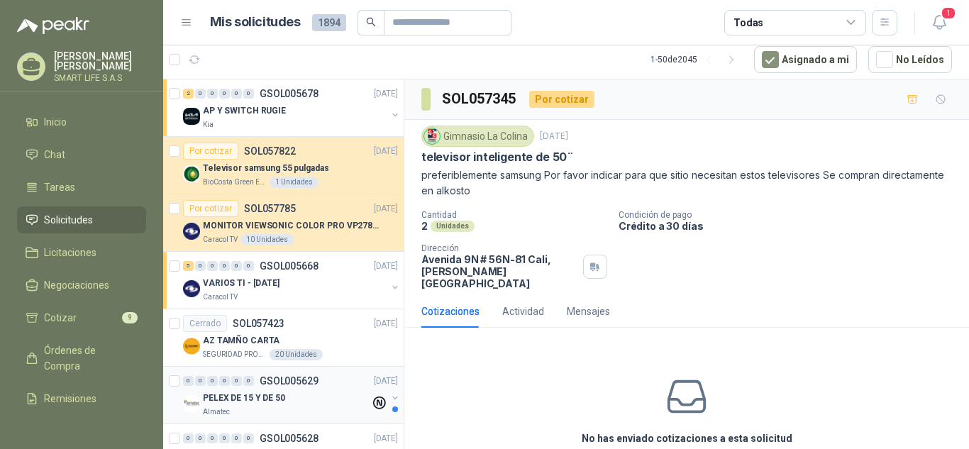
click at [299, 400] on div "PELEX DE 15 Y DE 50" at bounding box center [286, 397] width 167 height 17
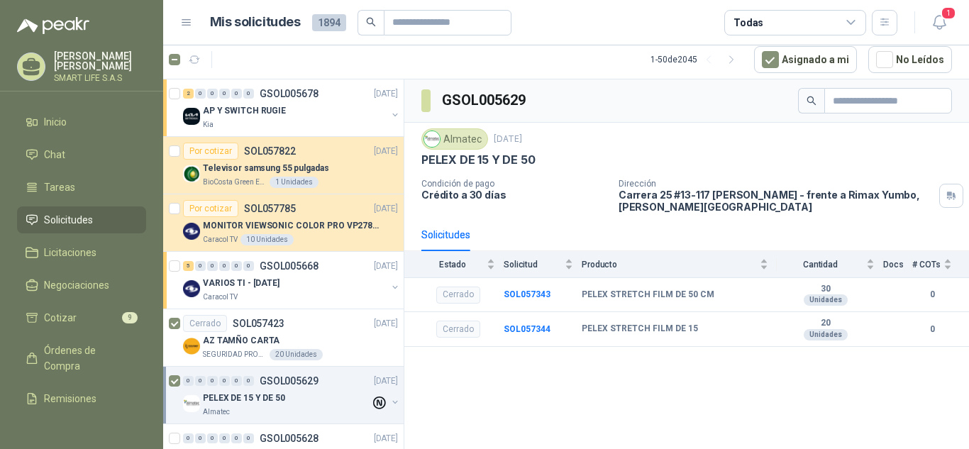
scroll to position [314, 0]
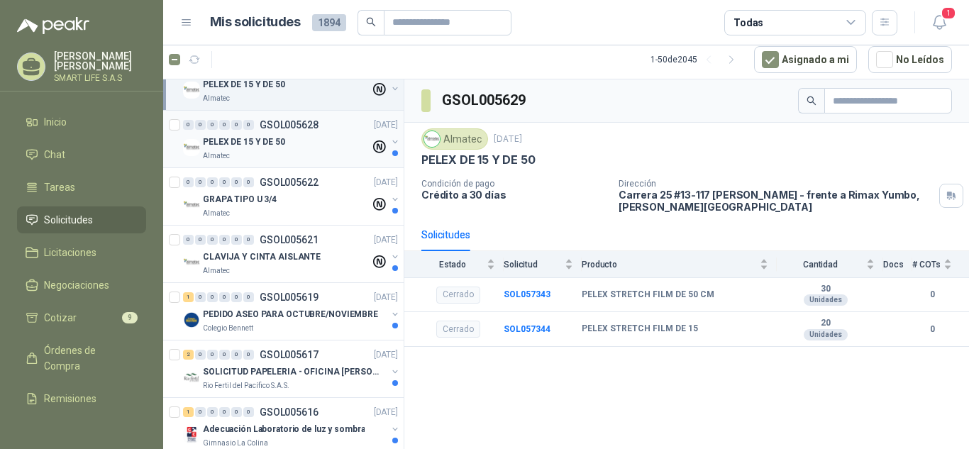
click at [302, 143] on div "PELEX DE 15 Y DE 50" at bounding box center [286, 141] width 167 height 17
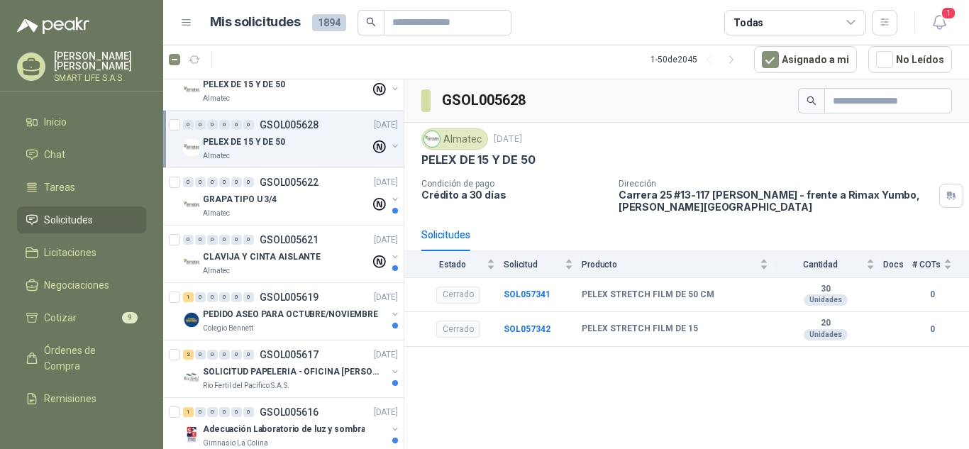
click at [167, 121] on div "0 0 0 0 0 0 GSOL005628 25/09/25 PELEX DE 15 Y DE 50 Almatec" at bounding box center [283, 139] width 241 height 57
click at [295, 201] on div "GRAPA TIPO U 3/4" at bounding box center [286, 199] width 167 height 17
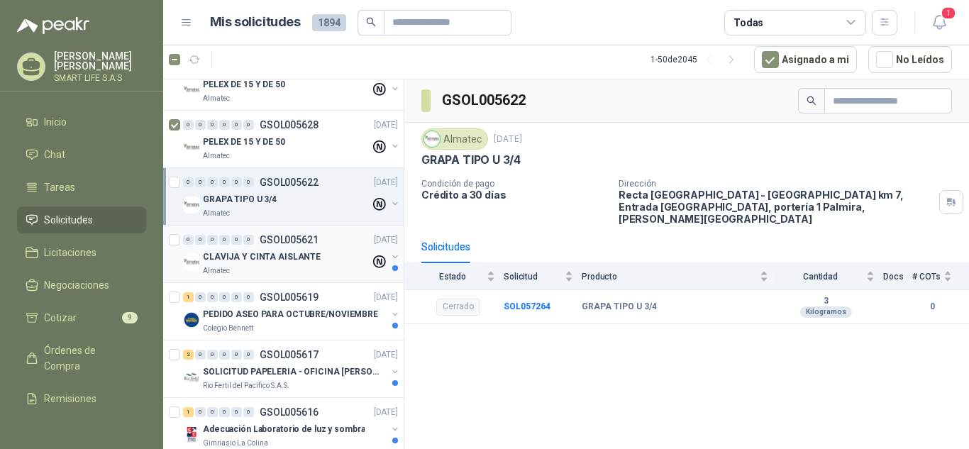
click at [300, 261] on p "CLAVIJA Y CINTA AISLANTE" at bounding box center [262, 256] width 118 height 13
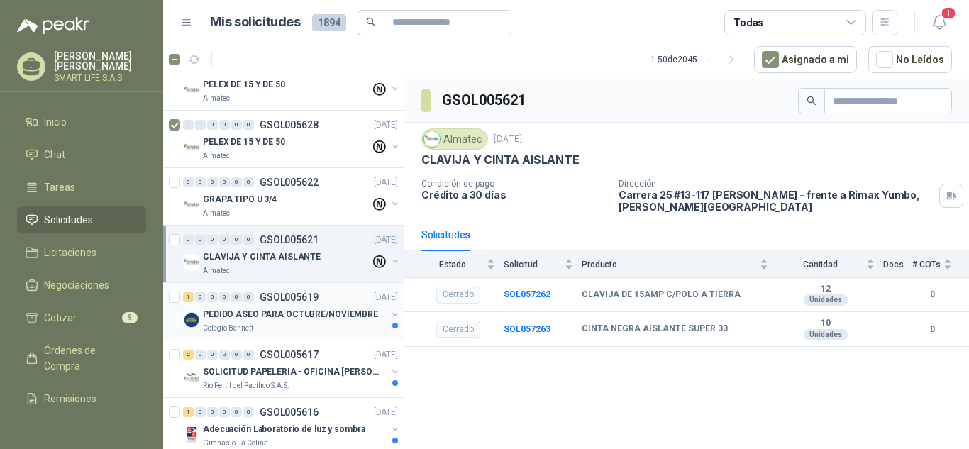
click at [317, 297] on p "GSOL005619" at bounding box center [289, 297] width 59 height 10
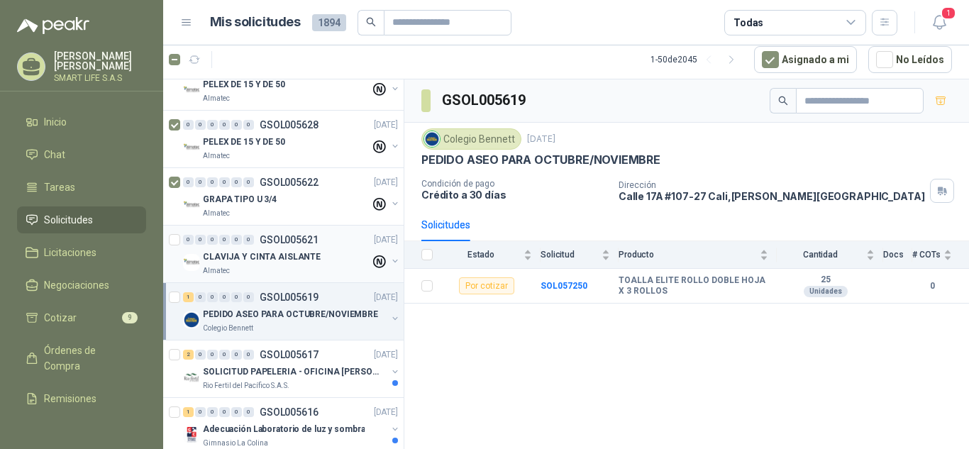
click at [177, 245] on div at bounding box center [176, 253] width 14 height 45
click at [266, 55] on span "1" at bounding box center [264, 53] width 10 height 11
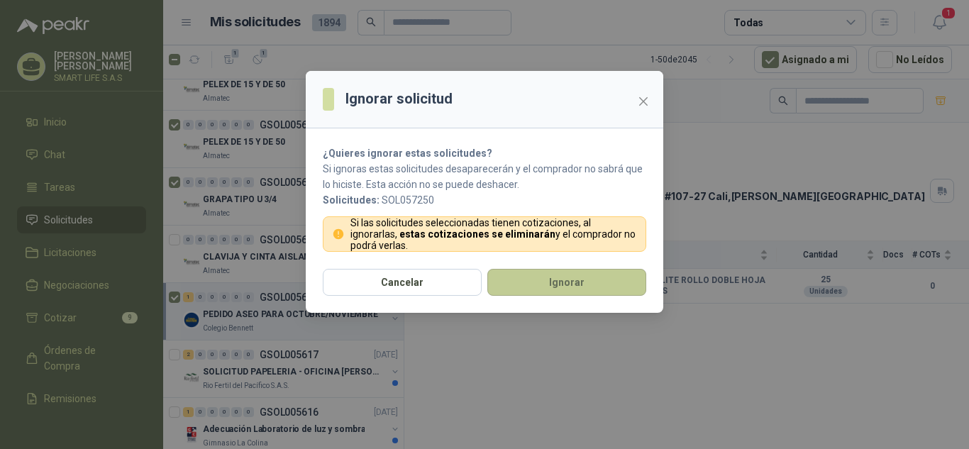
click at [555, 279] on button "Ignorar" at bounding box center [566, 282] width 159 height 27
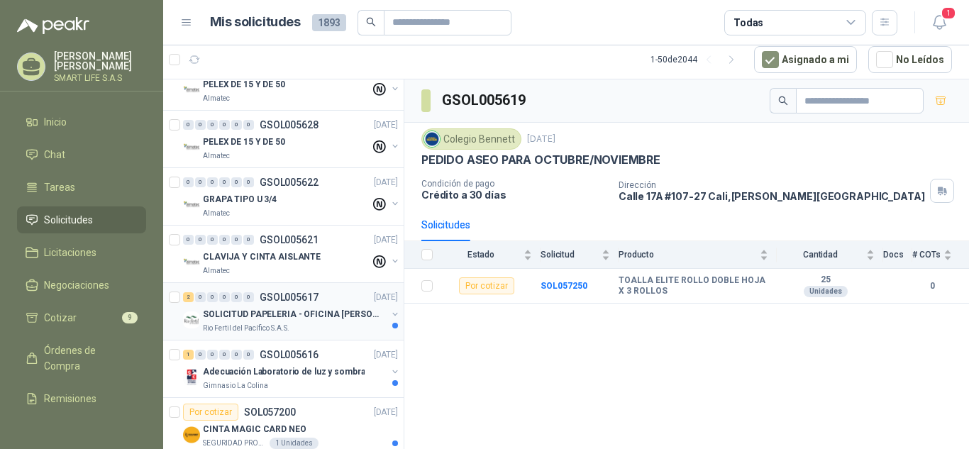
click at [304, 311] on p "SOLICITUD PAPELERIA - OFICINA [PERSON_NAME]" at bounding box center [291, 314] width 177 height 13
